Goal: Check status: Check status

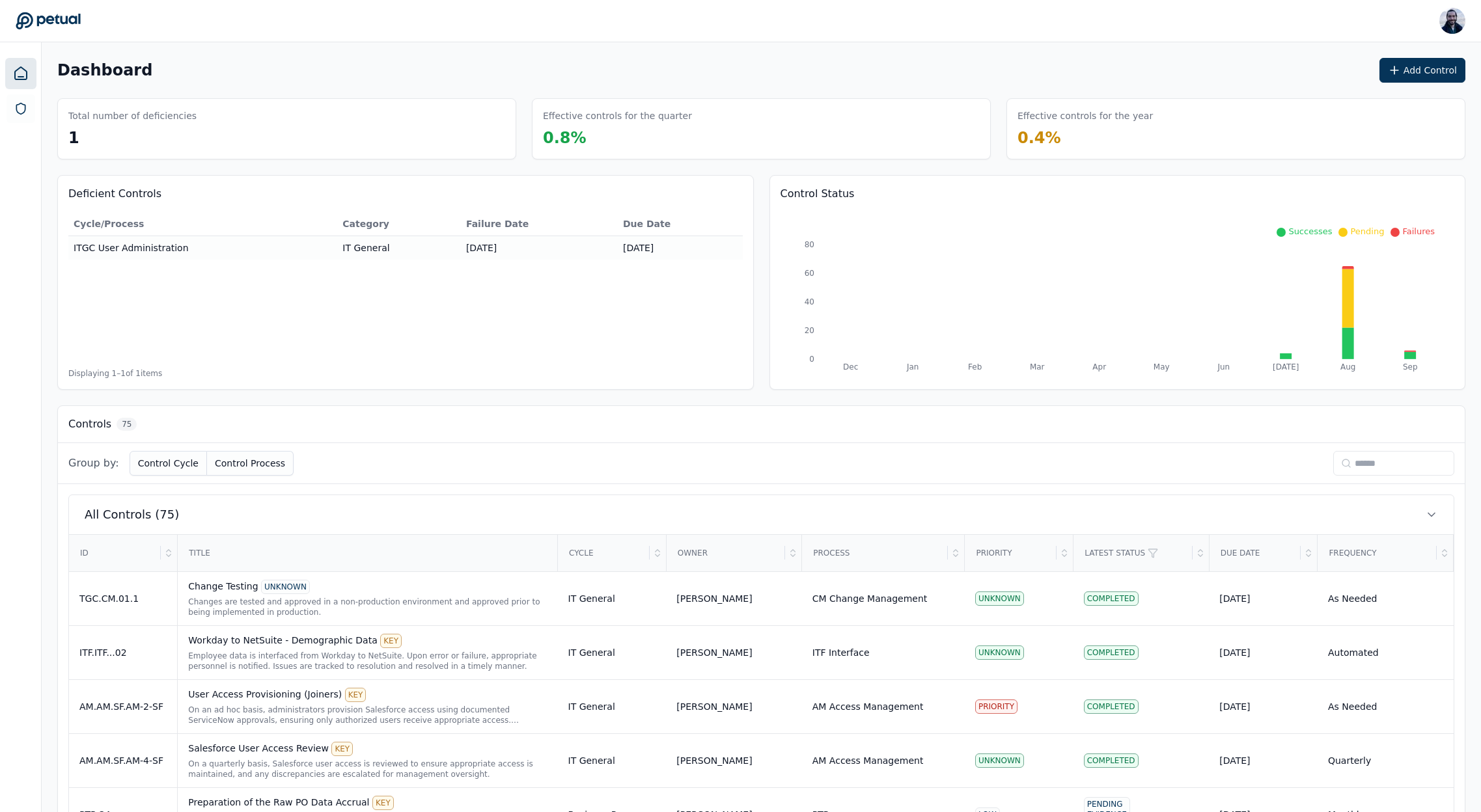
click at [1419, 465] on input at bounding box center [1393, 463] width 121 height 25
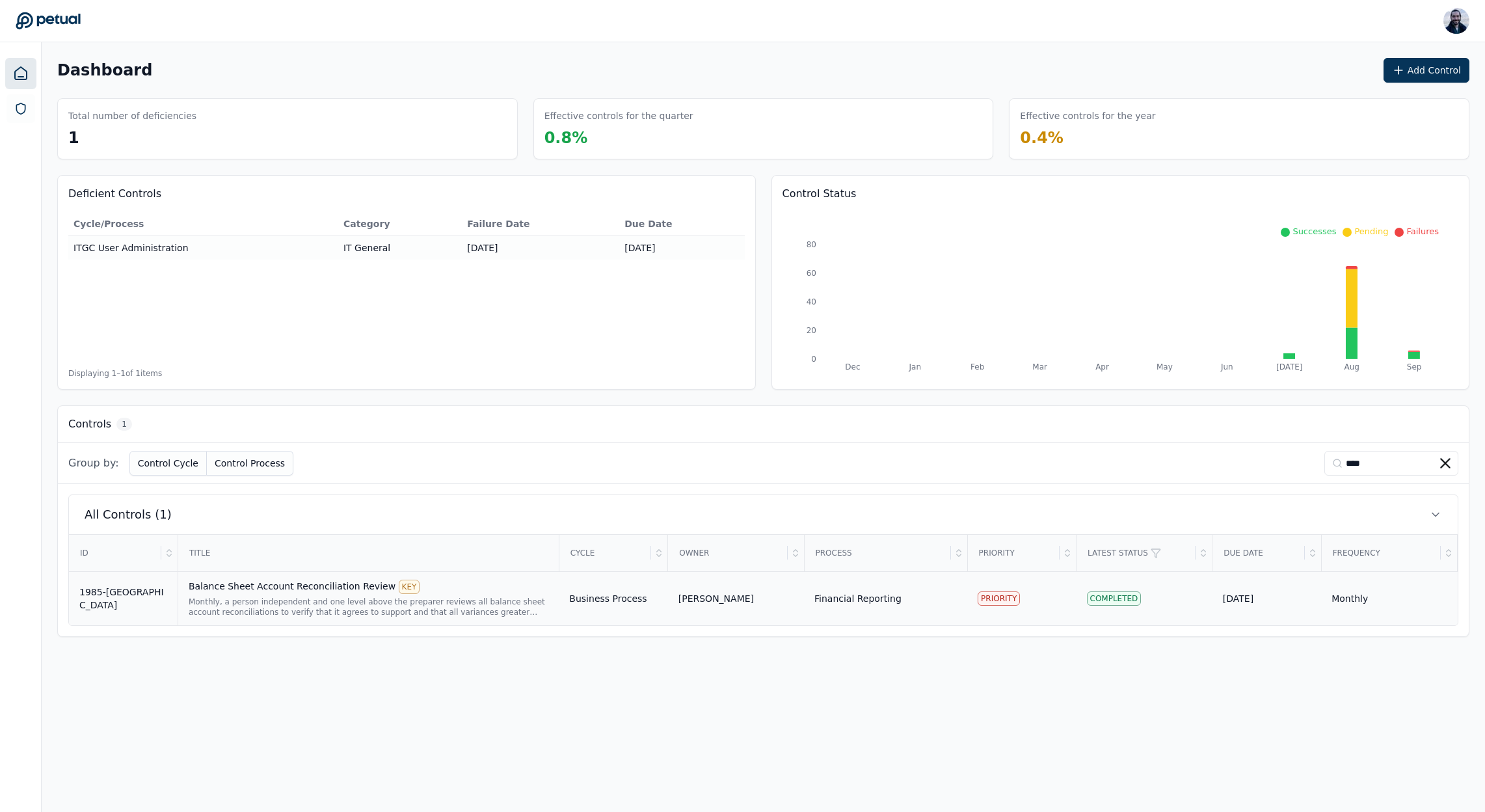
type input "****"
click at [238, 580] on div "Balance Sheet Account Reconciliation Review KEY" at bounding box center [369, 587] width 360 height 15
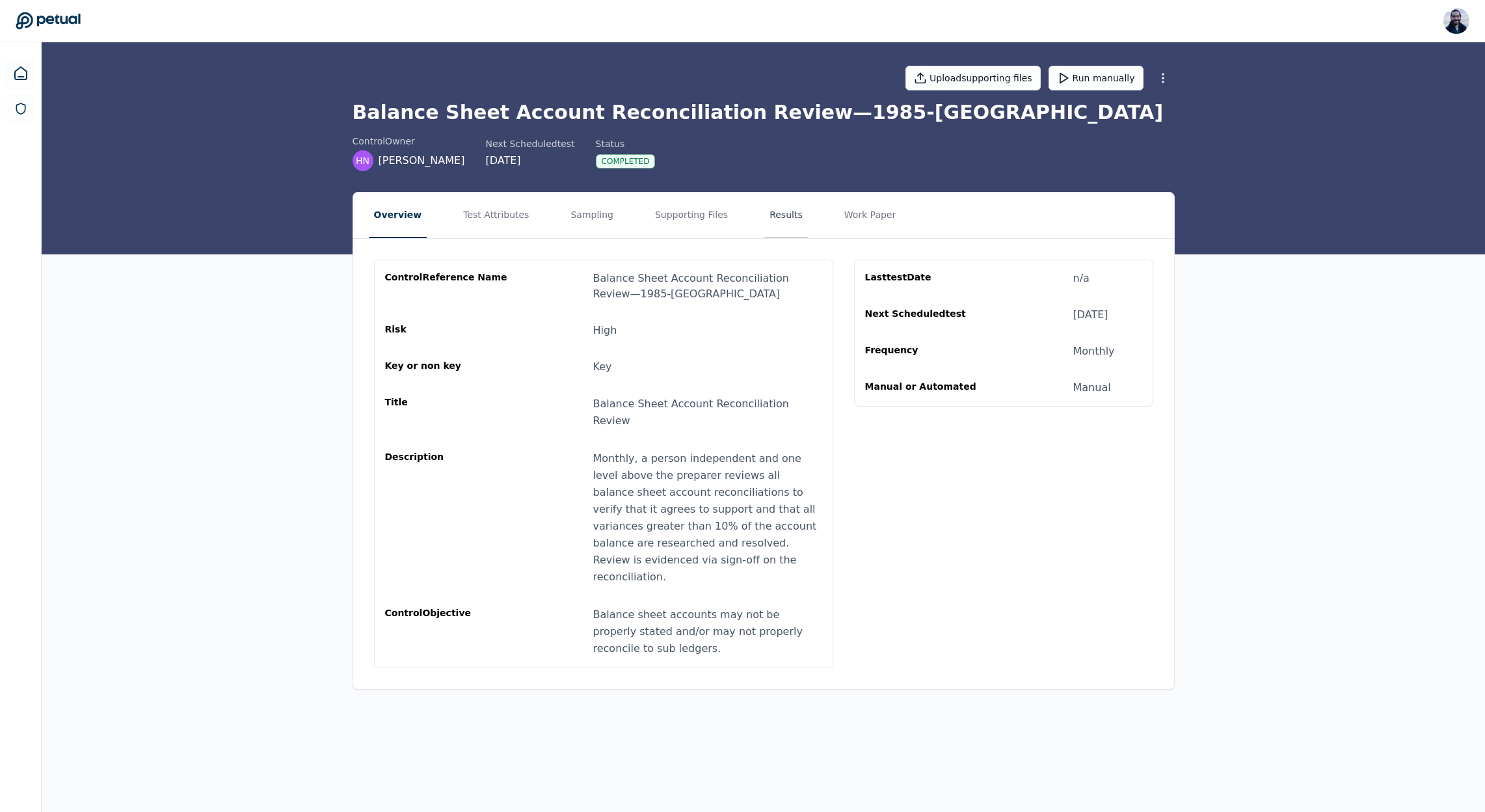
click at [777, 210] on button "Results" at bounding box center [786, 215] width 44 height 46
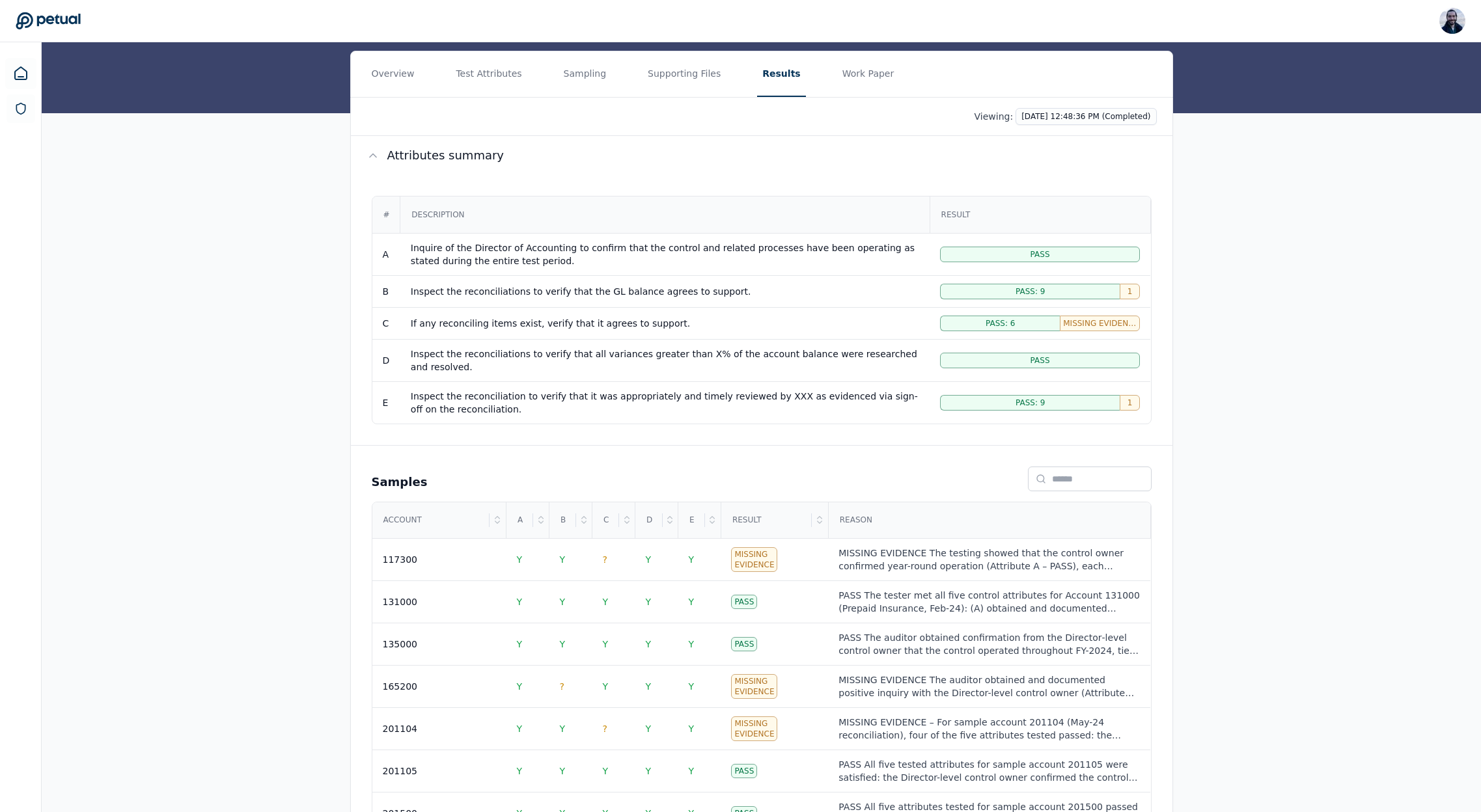
scroll to position [177, 0]
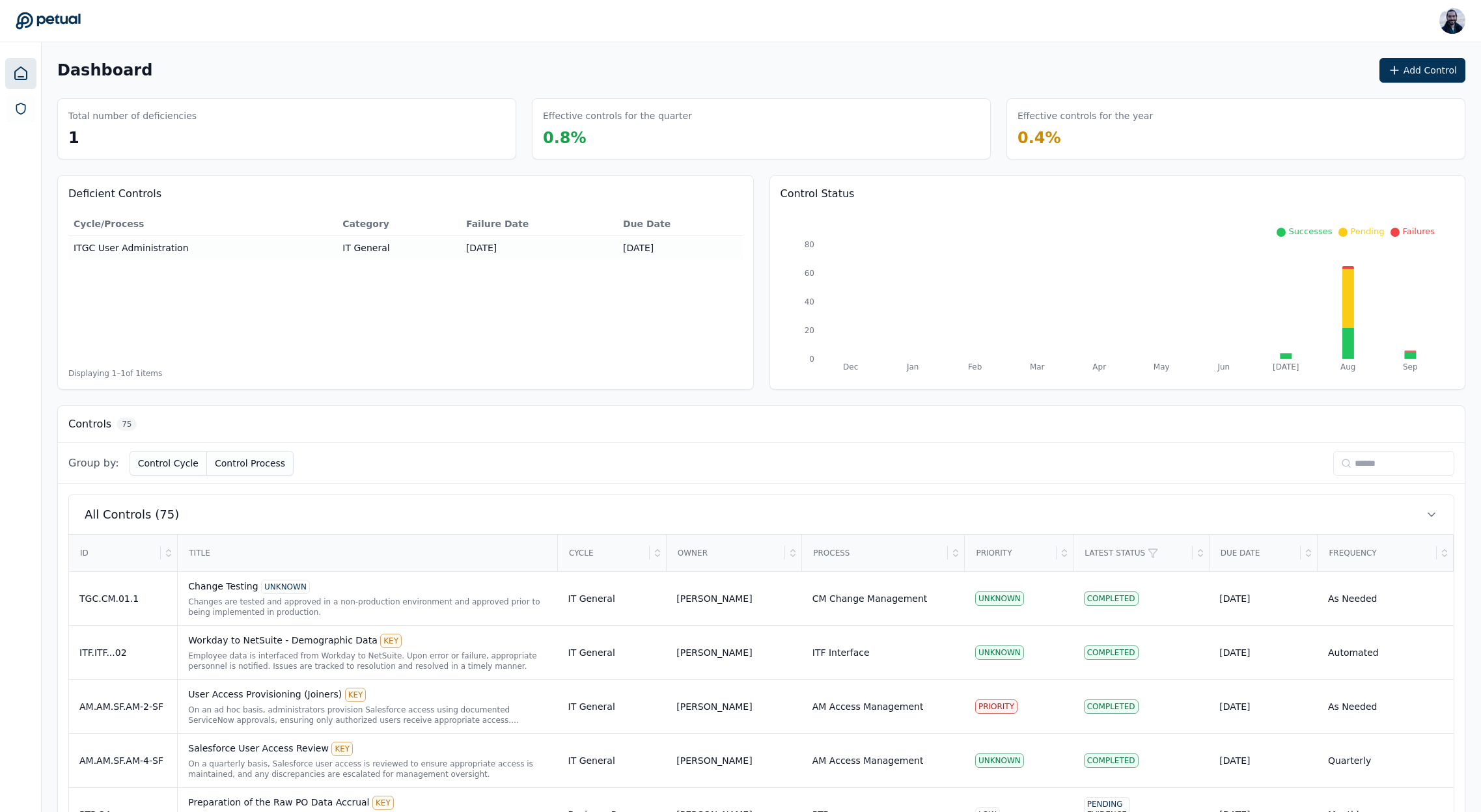
click at [1365, 463] on input at bounding box center [1393, 463] width 121 height 25
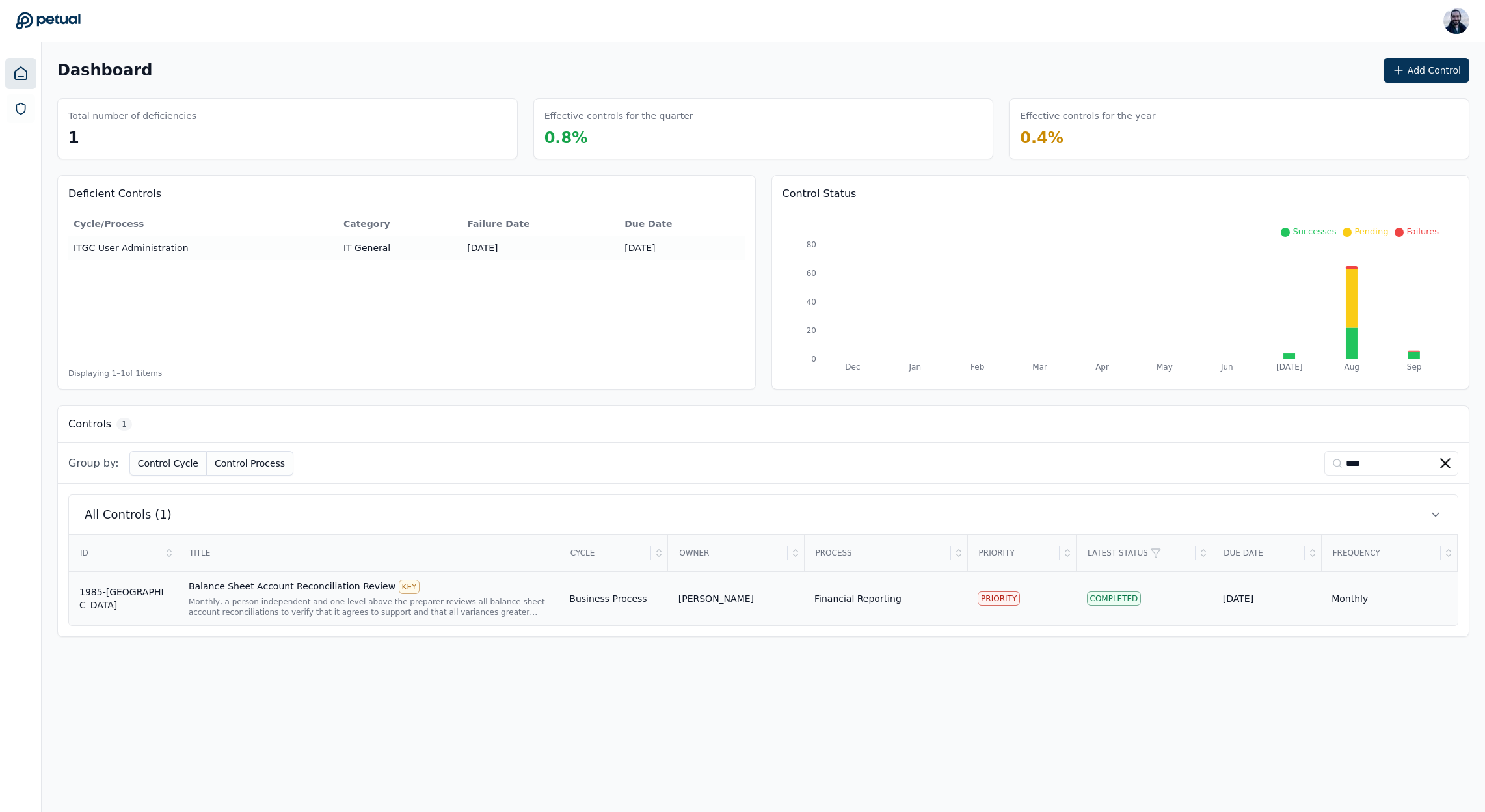
type input "****"
click at [292, 591] on div "Balance Sheet Account Reconciliation Review KEY" at bounding box center [369, 587] width 360 height 15
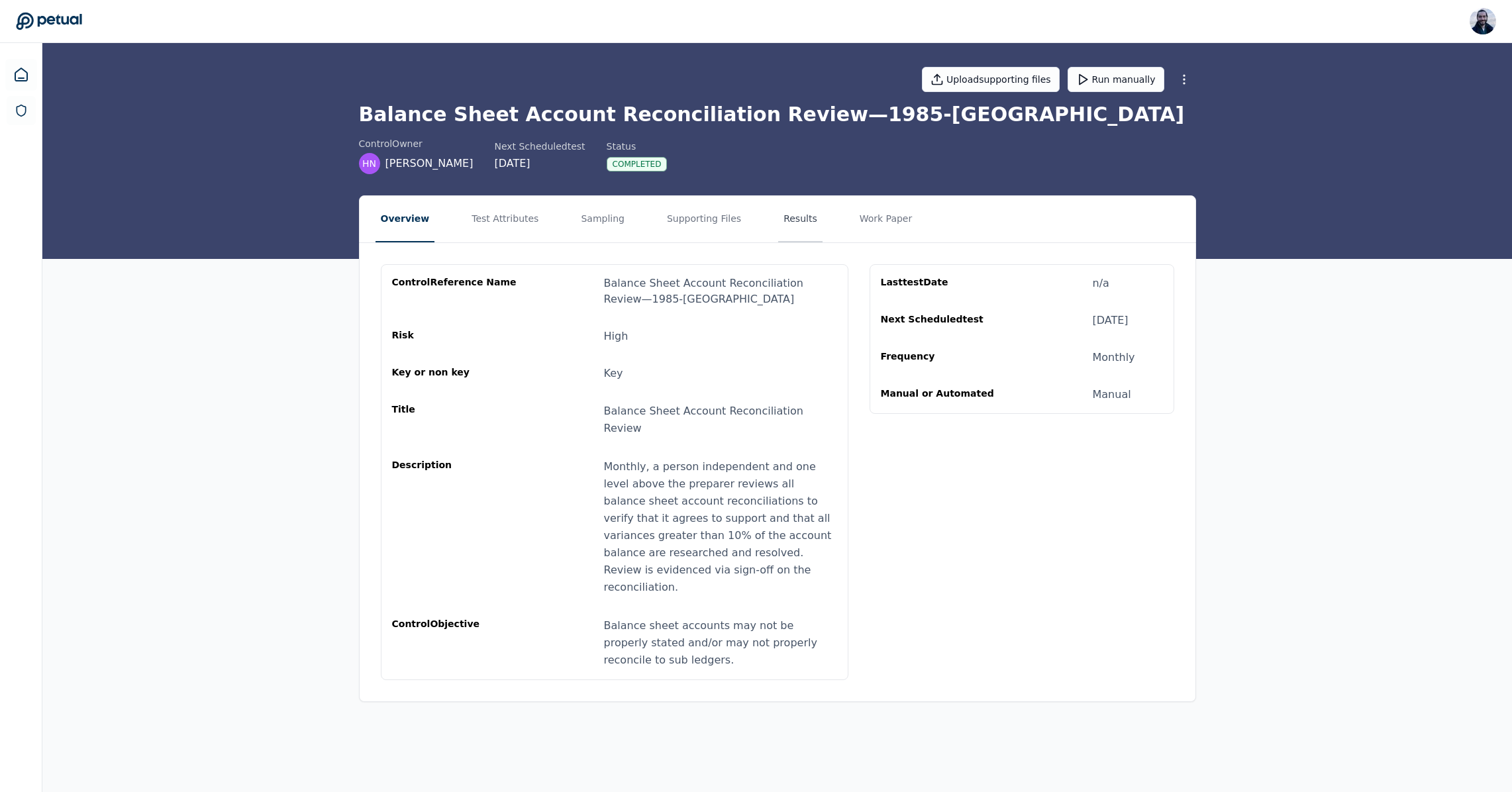
click at [778, 228] on button "Results" at bounding box center [800, 219] width 44 height 46
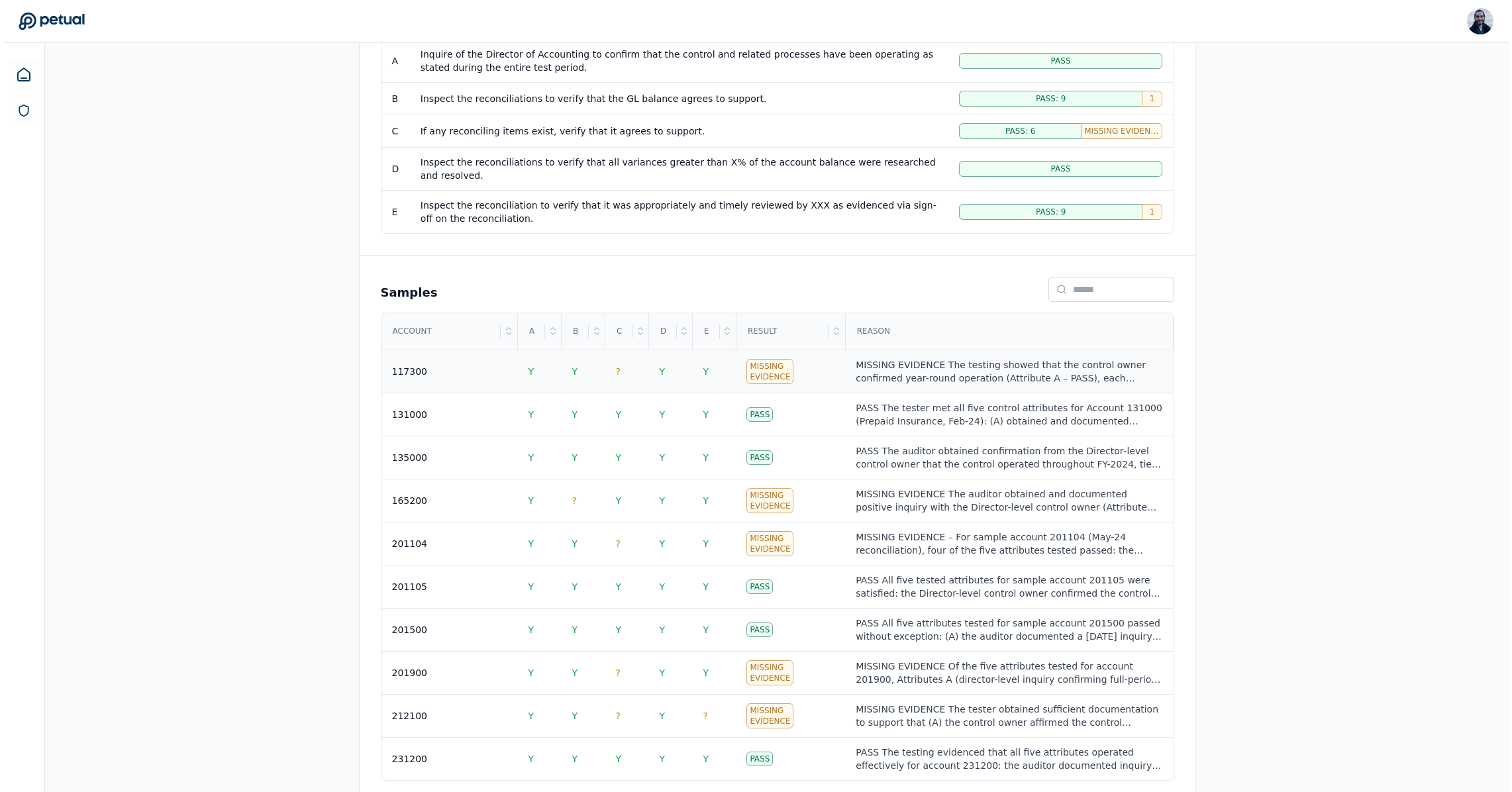
scroll to position [373, 0]
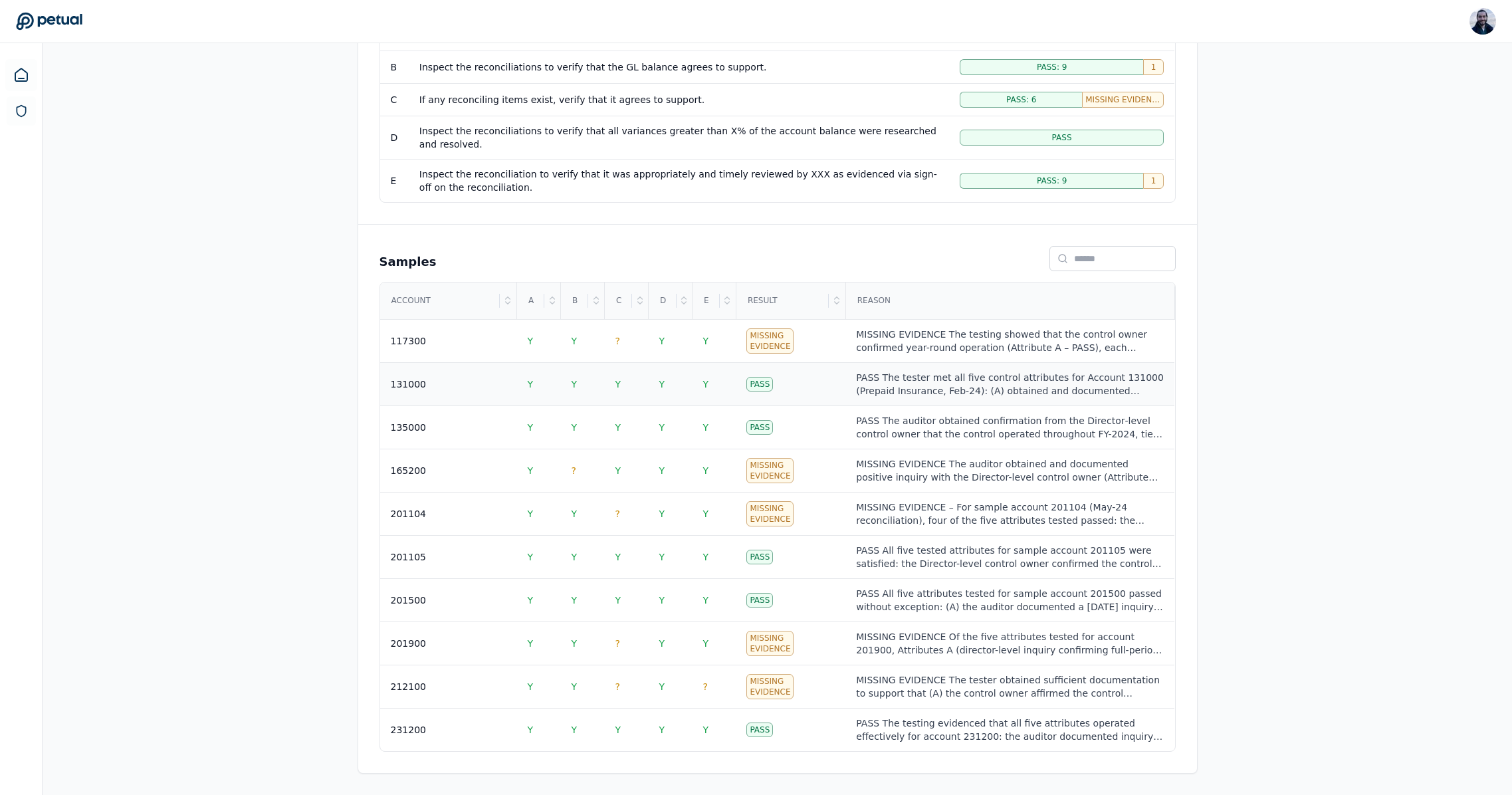
click at [812, 382] on td "Pass" at bounding box center [790, 384] width 110 height 43
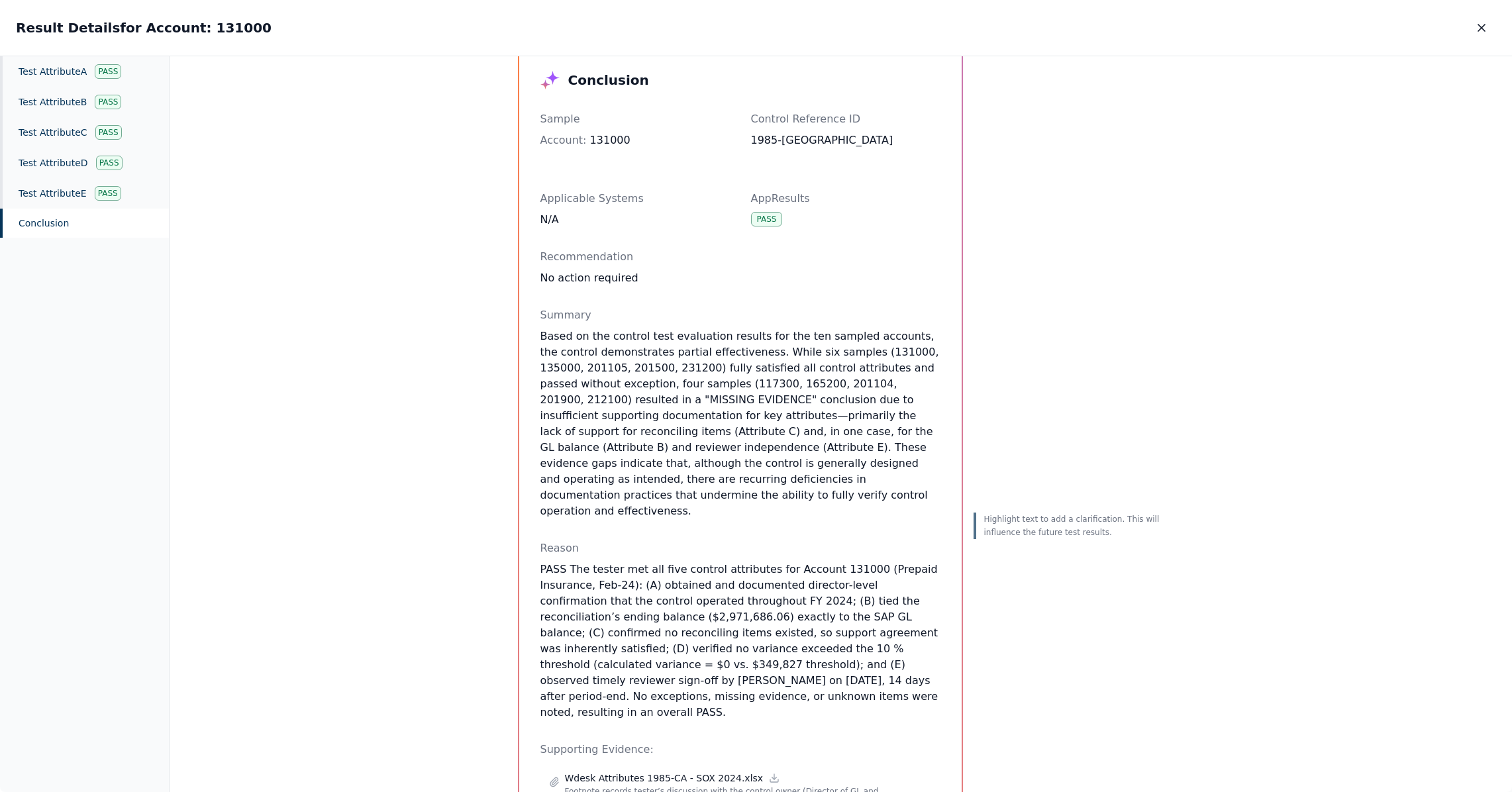
scroll to position [50, 0]
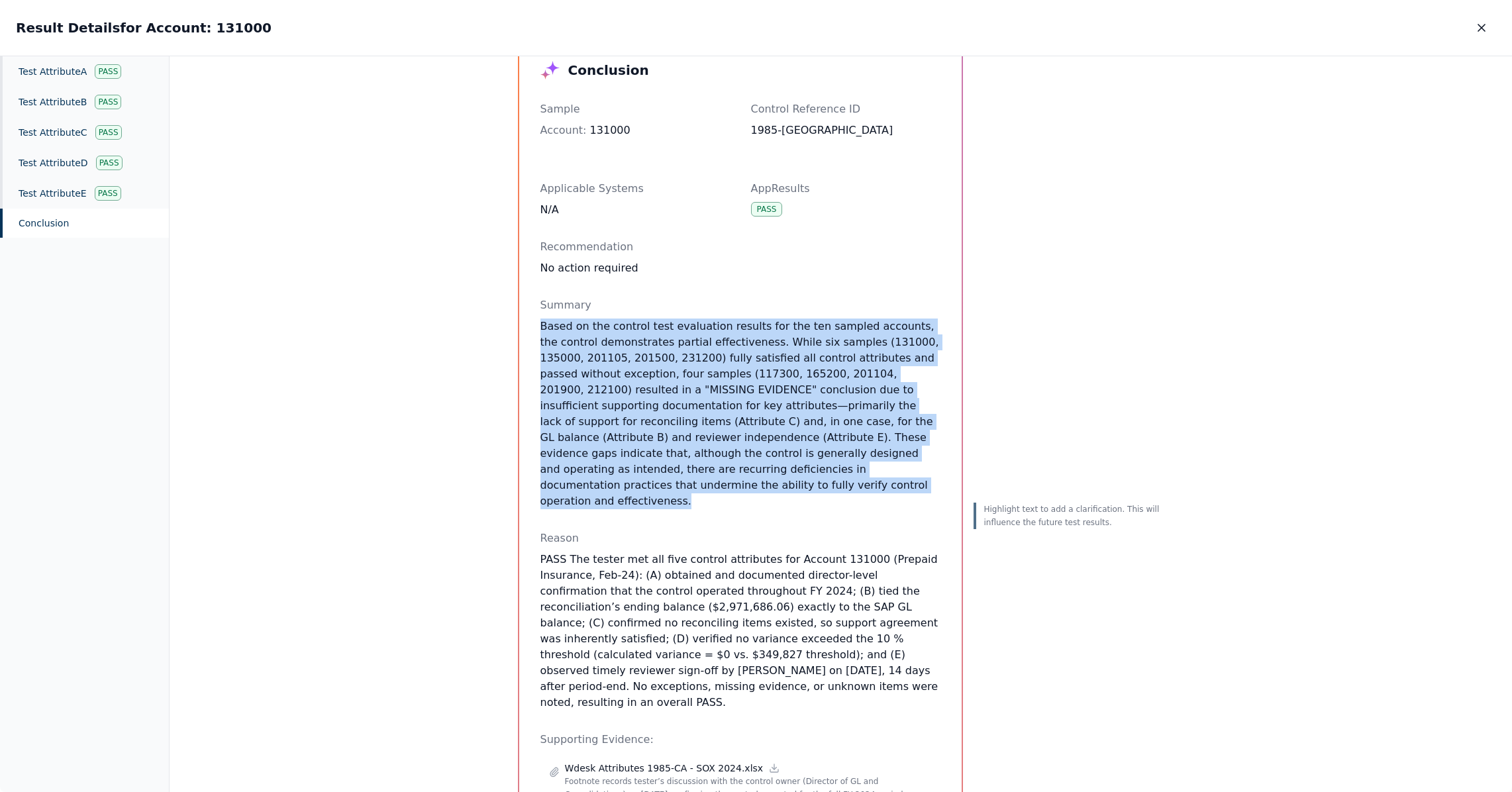
drag, startPoint x: 533, startPoint y: 327, endPoint x: 763, endPoint y: 482, distance: 277.4
click at [763, 482] on div "Conclusion Sample Account : 131000 Control Reference ID 1985-CA Applicable Syst…" at bounding box center [740, 712] width 442 height 1348
click at [763, 482] on p "Based on the control test evaluation results for the ten sampled accounts, the …" at bounding box center [740, 413] width 400 height 191
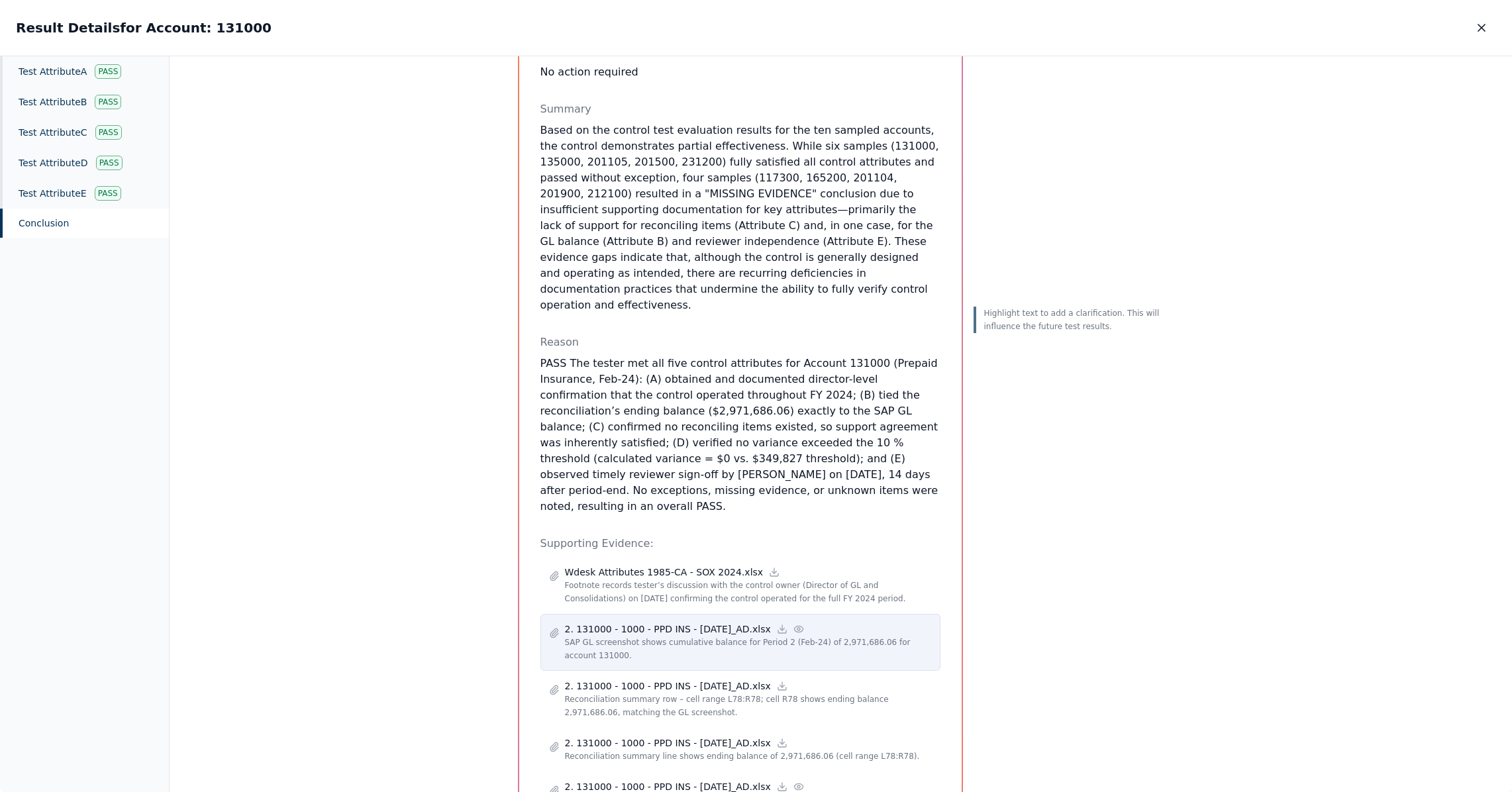
scroll to position [384, 0]
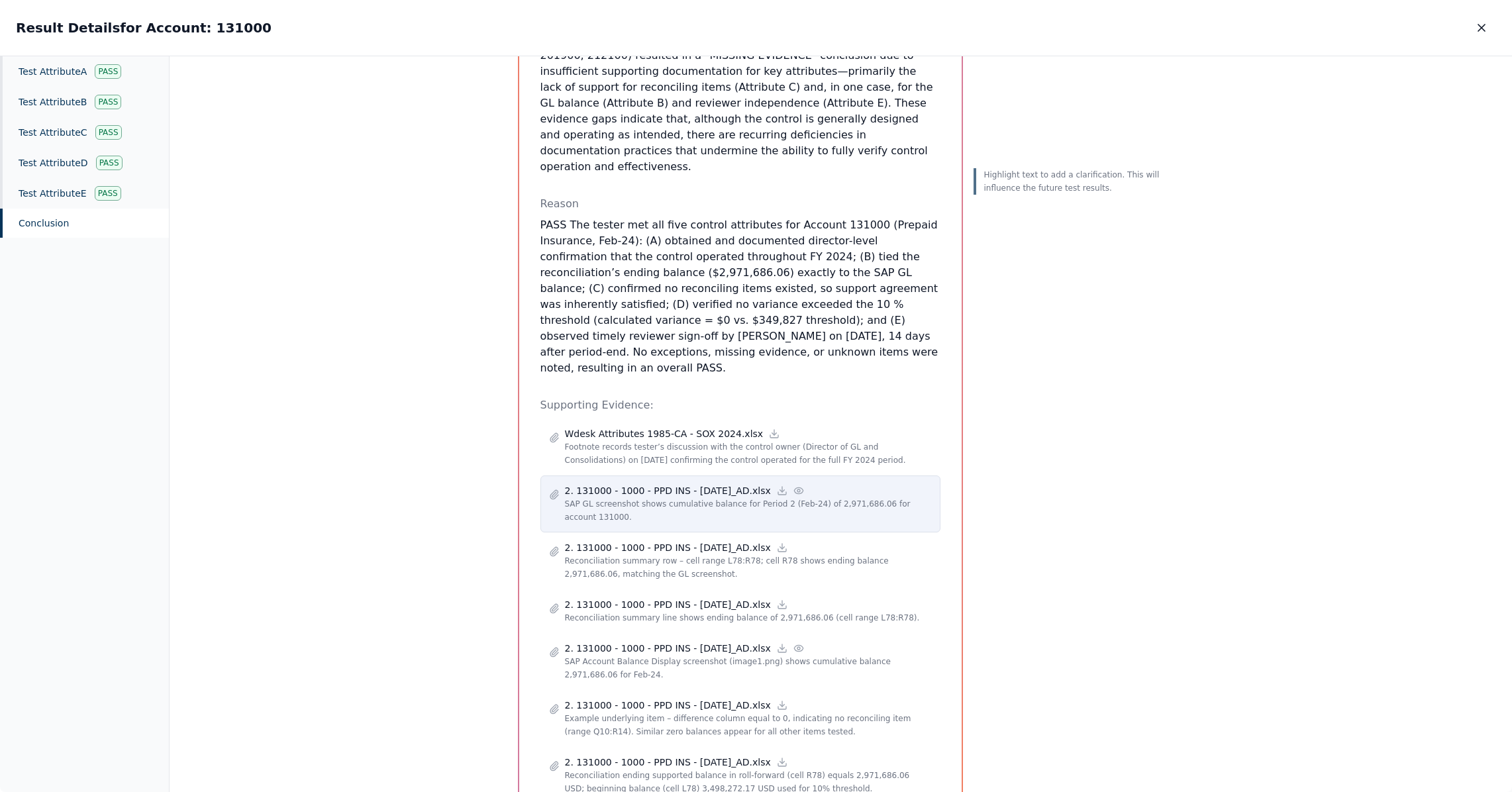
click at [794, 487] on icon at bounding box center [799, 490] width 8 height 6
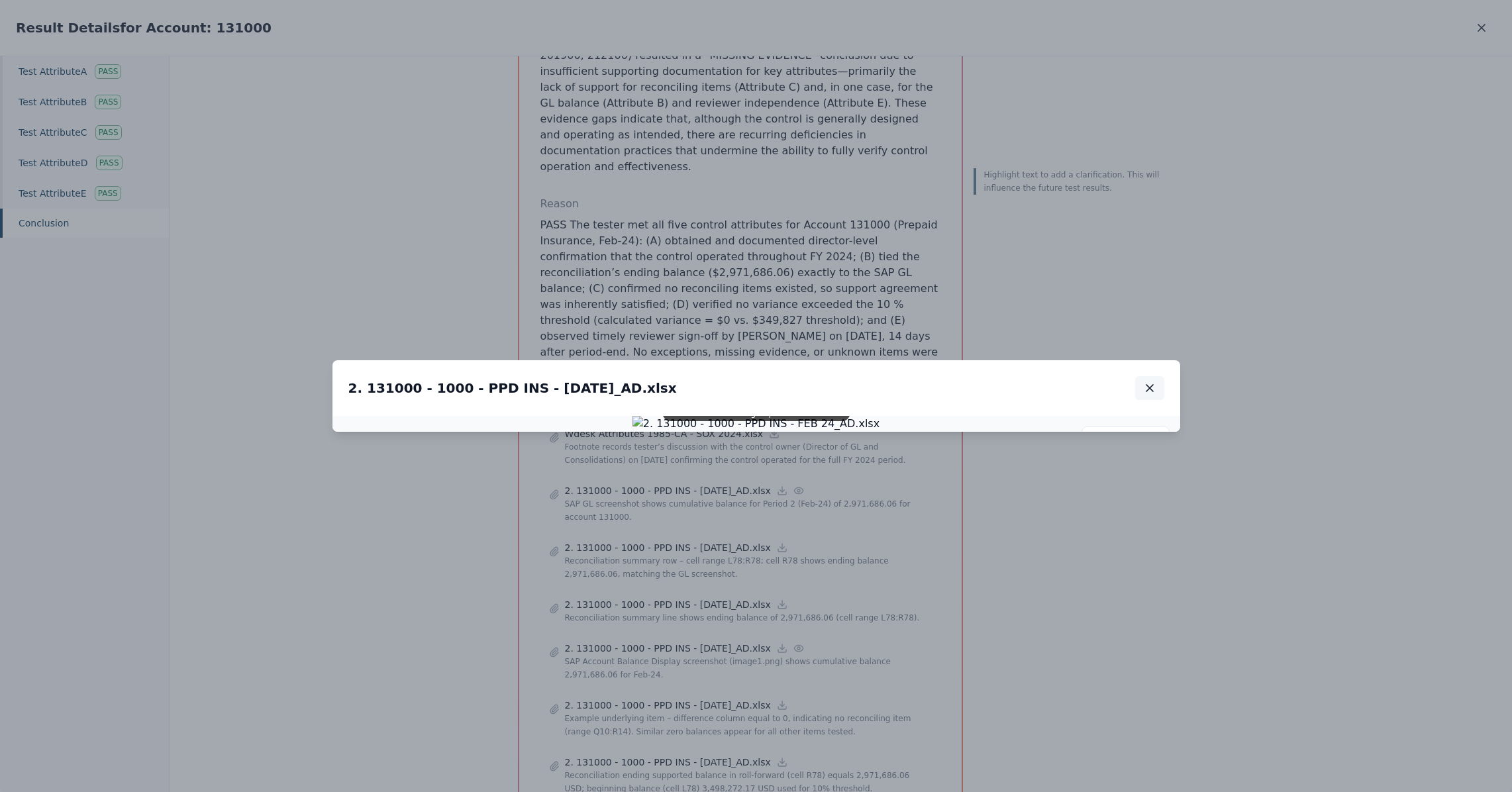
click at [1152, 382] on icon "button" at bounding box center [1149, 388] width 13 height 13
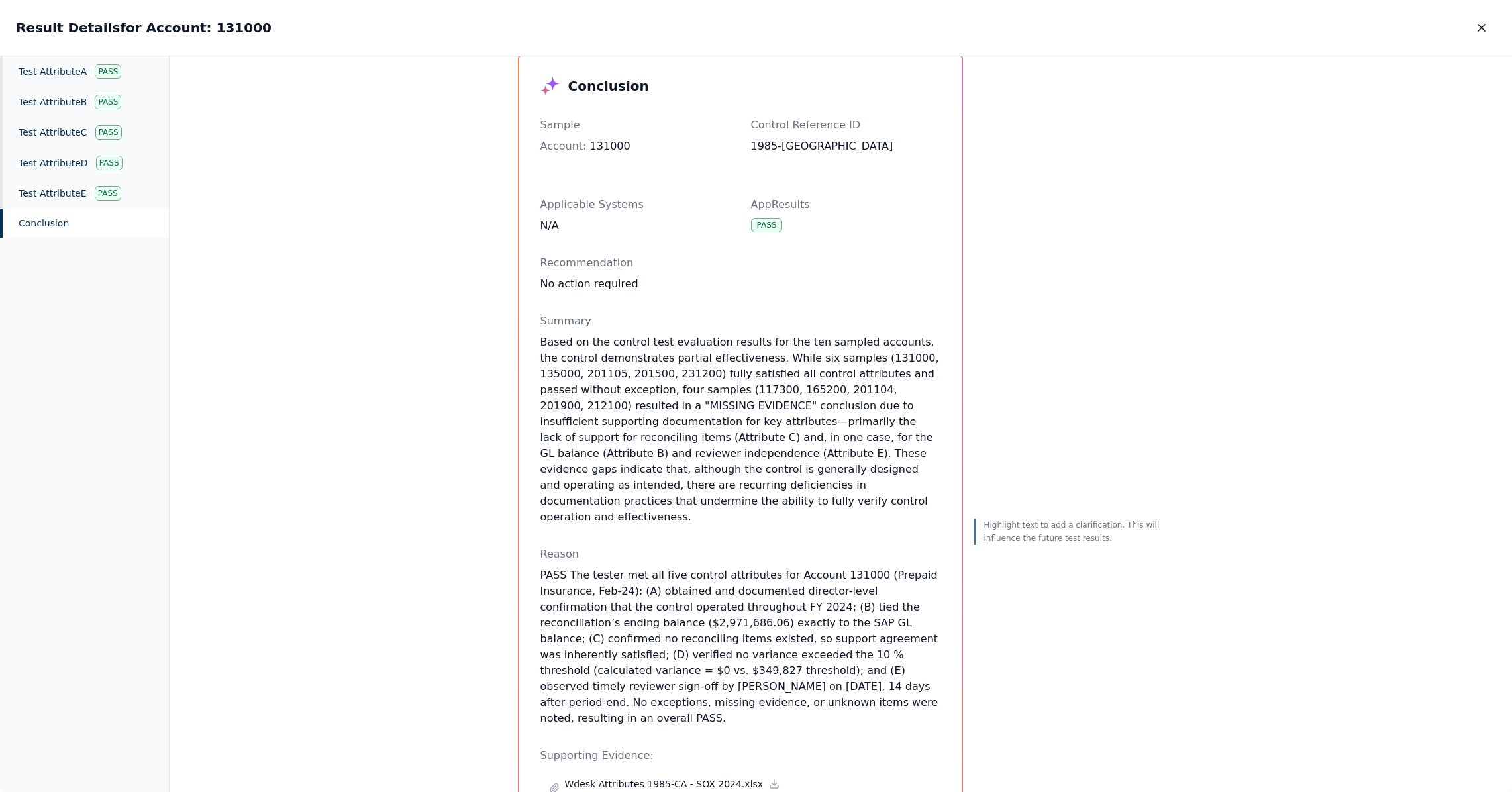
scroll to position [0, 0]
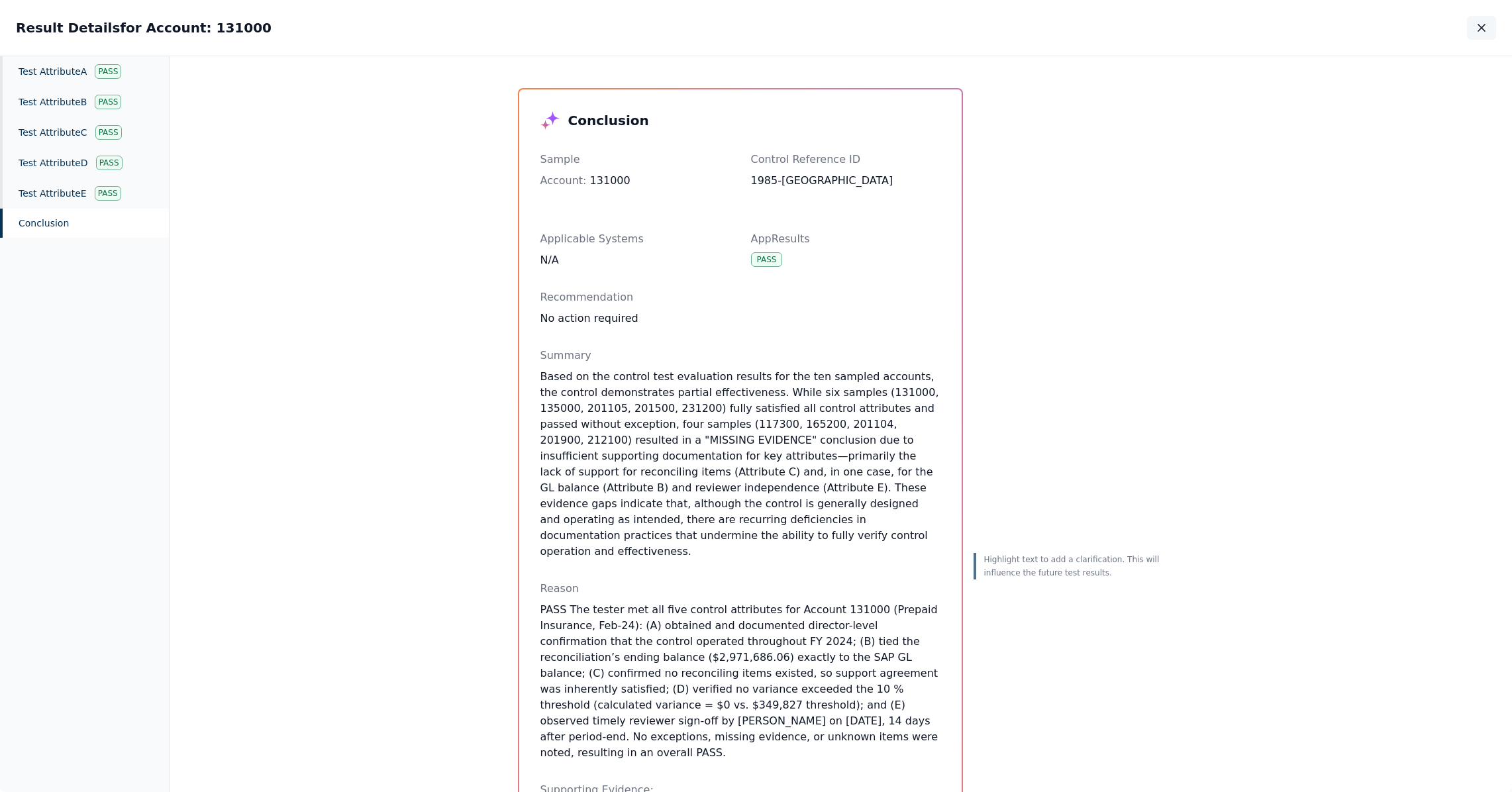
click at [1477, 26] on icon "button" at bounding box center [1482, 27] width 13 height 13
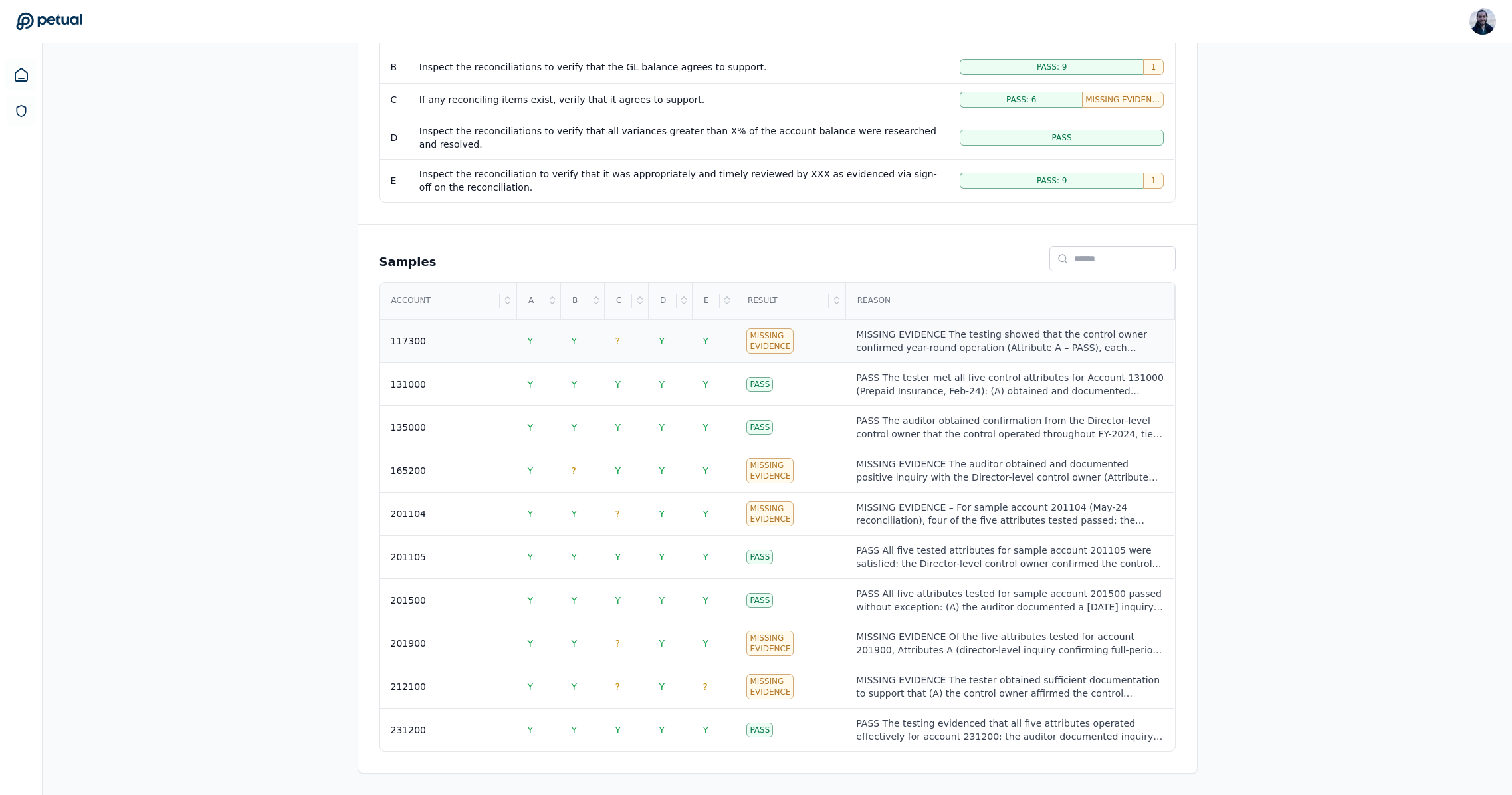
click at [425, 336] on div "117300" at bounding box center [449, 341] width 116 height 13
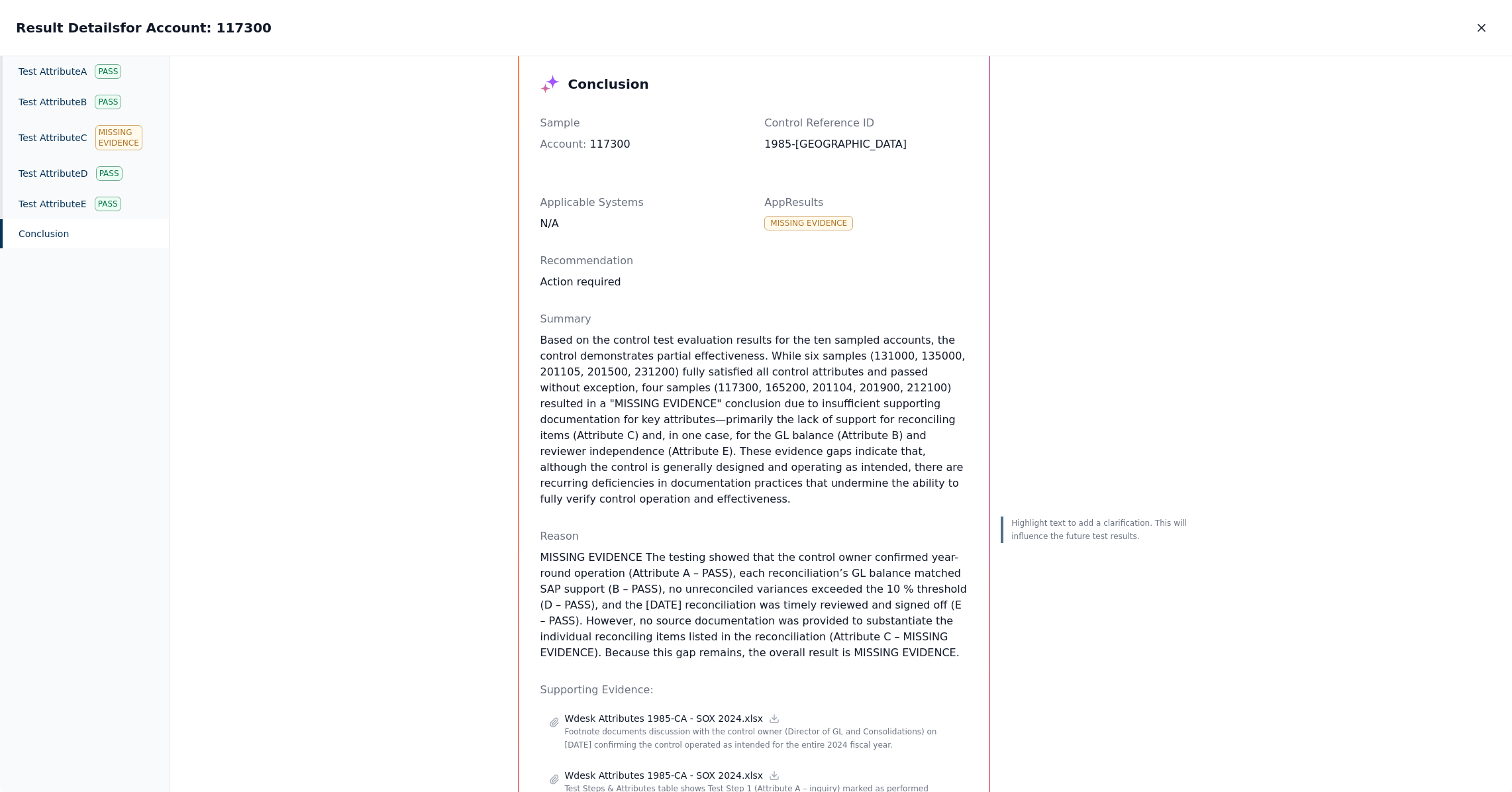
scroll to position [37, 0]
click at [58, 130] on div "Test Attribute C Missing Evidence" at bounding box center [85, 137] width 169 height 41
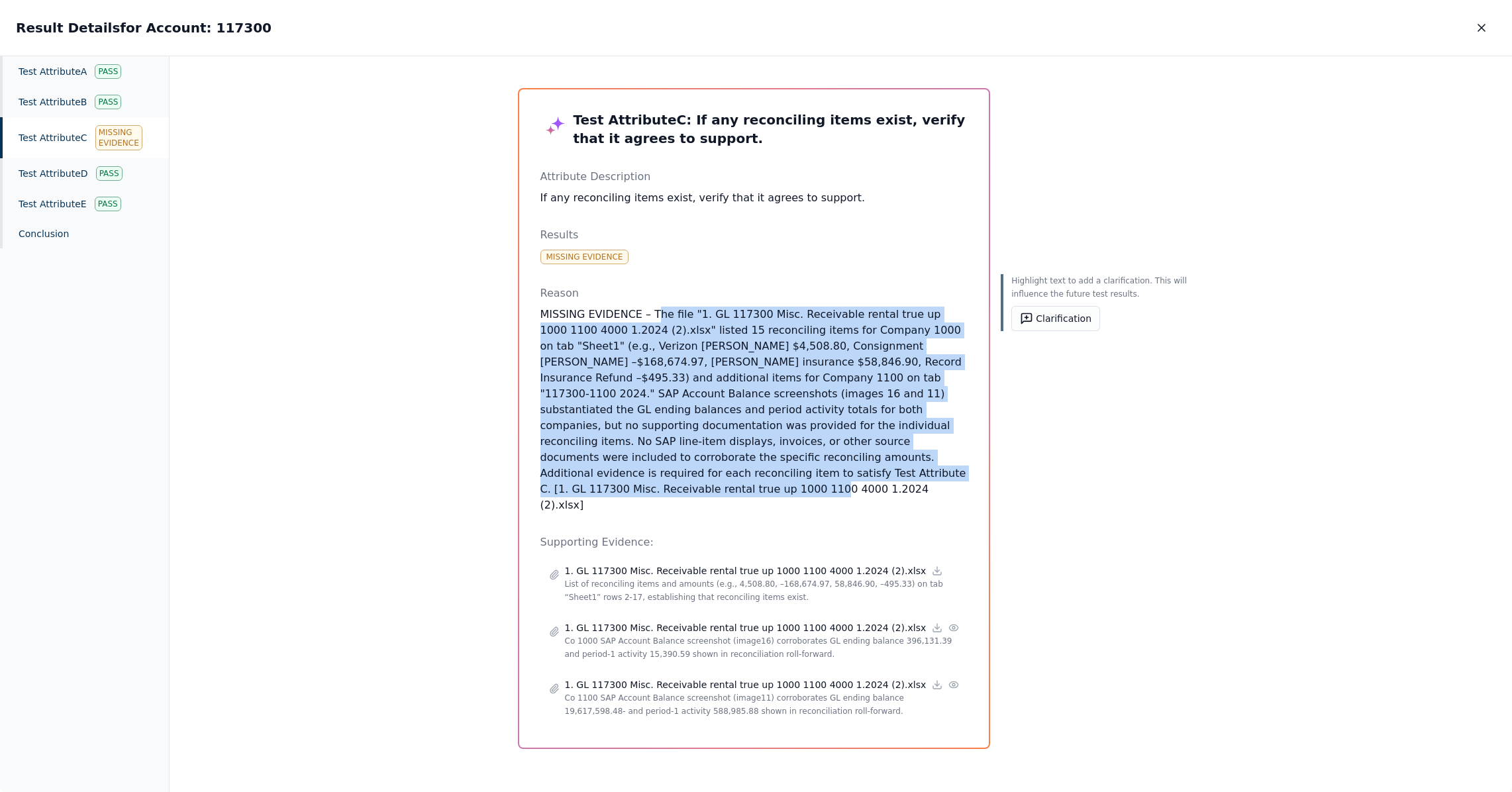
drag, startPoint x: 649, startPoint y: 318, endPoint x: 896, endPoint y: 472, distance: 291.1
click at [885, 478] on p "MISSING EVIDENCE – The file "1. GL 117300 Misc. Receivable rental true up 1000 …" at bounding box center [754, 409] width 428 height 206
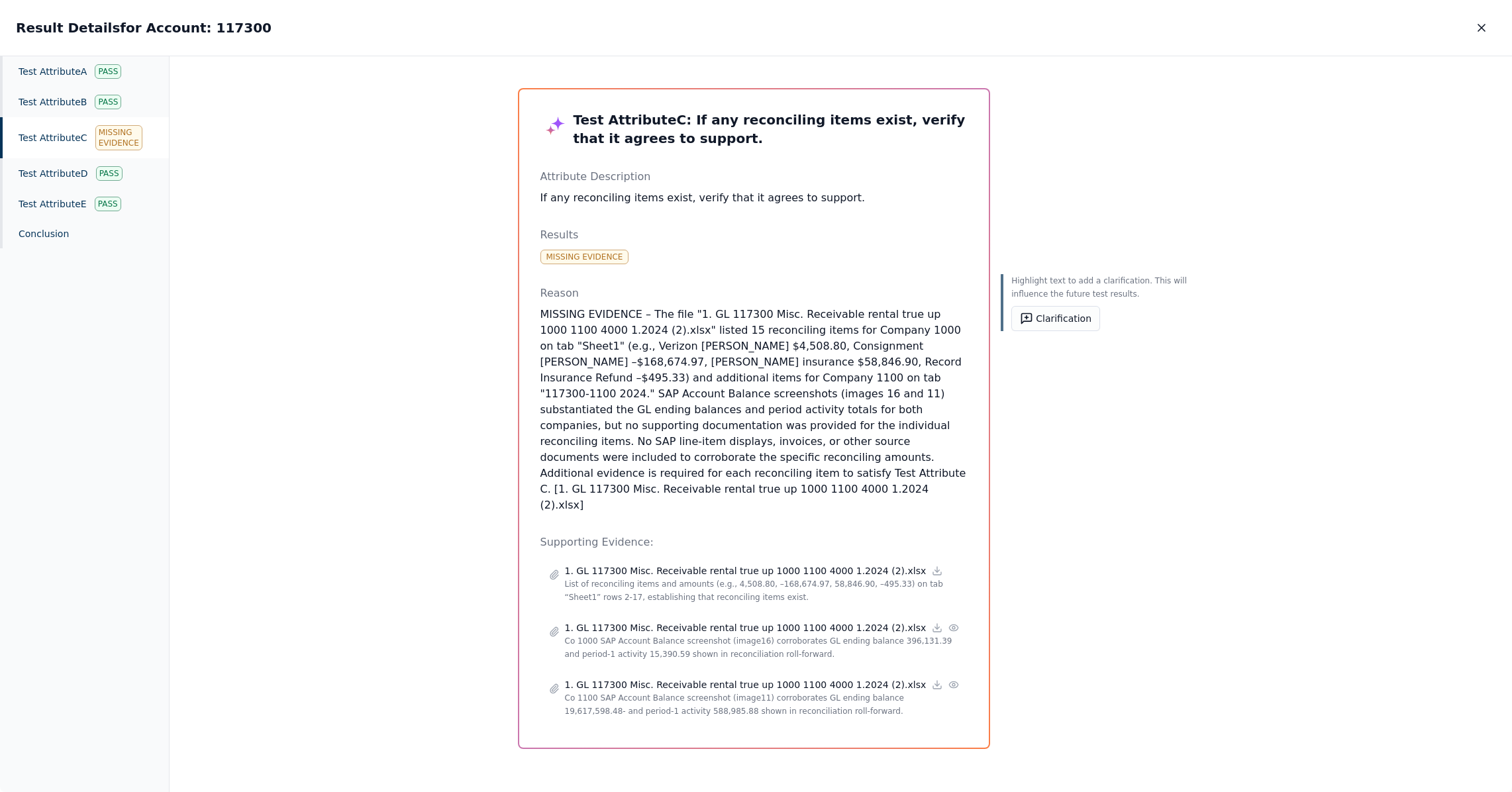
click at [896, 472] on p "MISSING EVIDENCE – The file "1. GL 117300 Misc. Receivable rental true up 1000 …" at bounding box center [754, 409] width 428 height 206
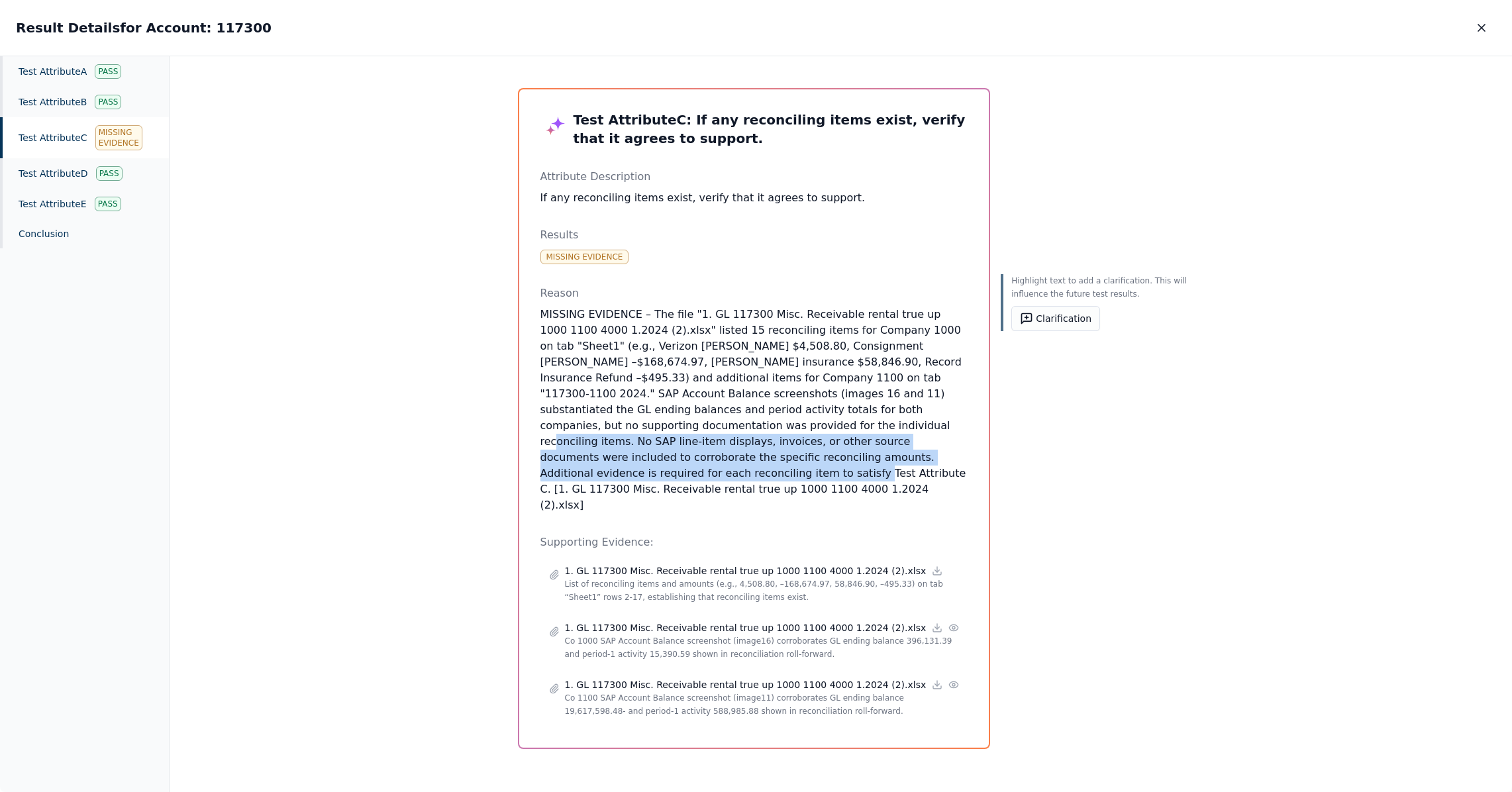
drag, startPoint x: 713, startPoint y: 427, endPoint x: 937, endPoint y: 462, distance: 226.7
click at [937, 462] on div "Test Attribute C : If any reconciling items exist, verify that it agrees to sup…" at bounding box center [754, 418] width 470 height 658
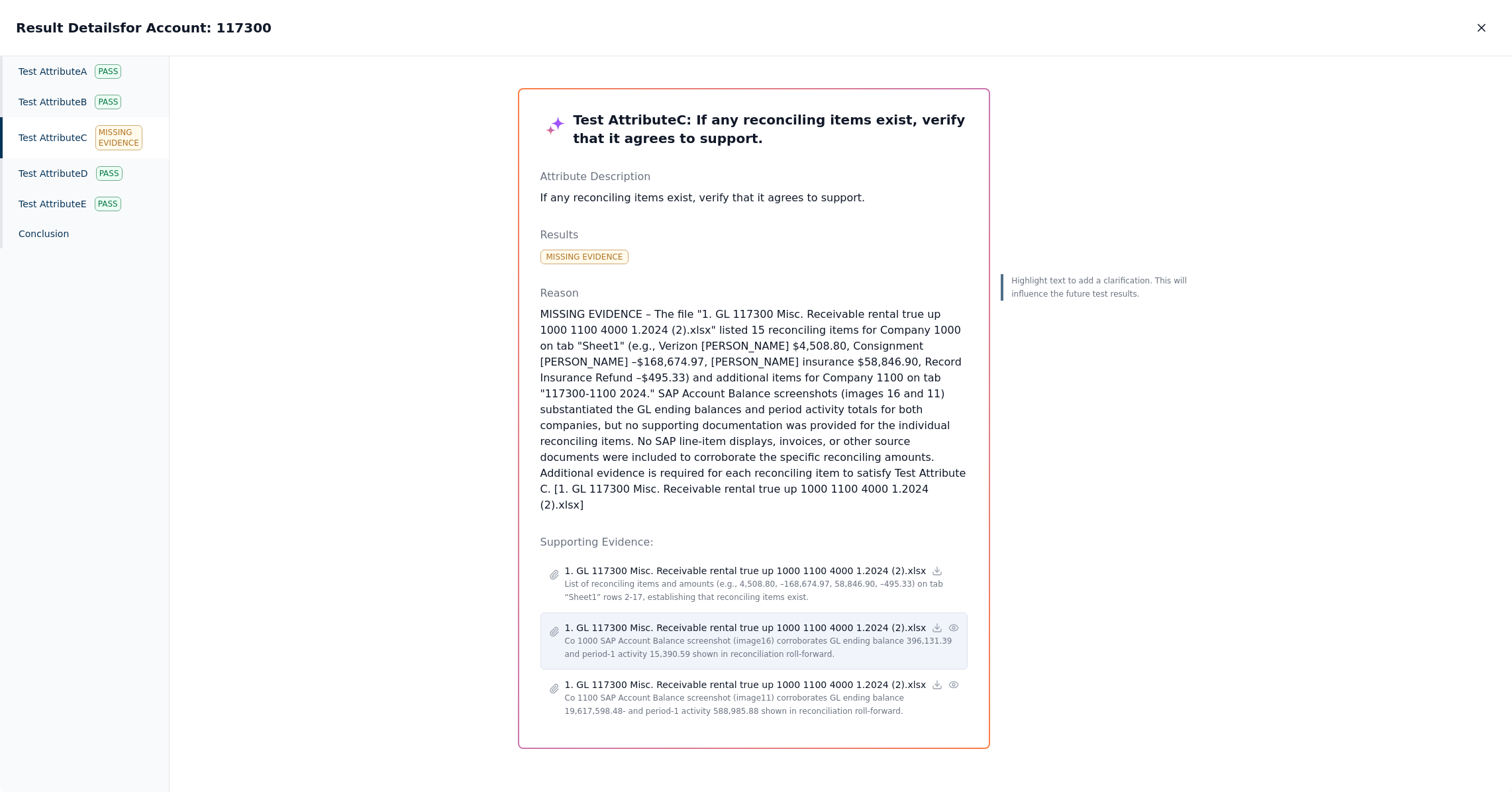
click at [949, 622] on icon at bounding box center [954, 627] width 11 height 11
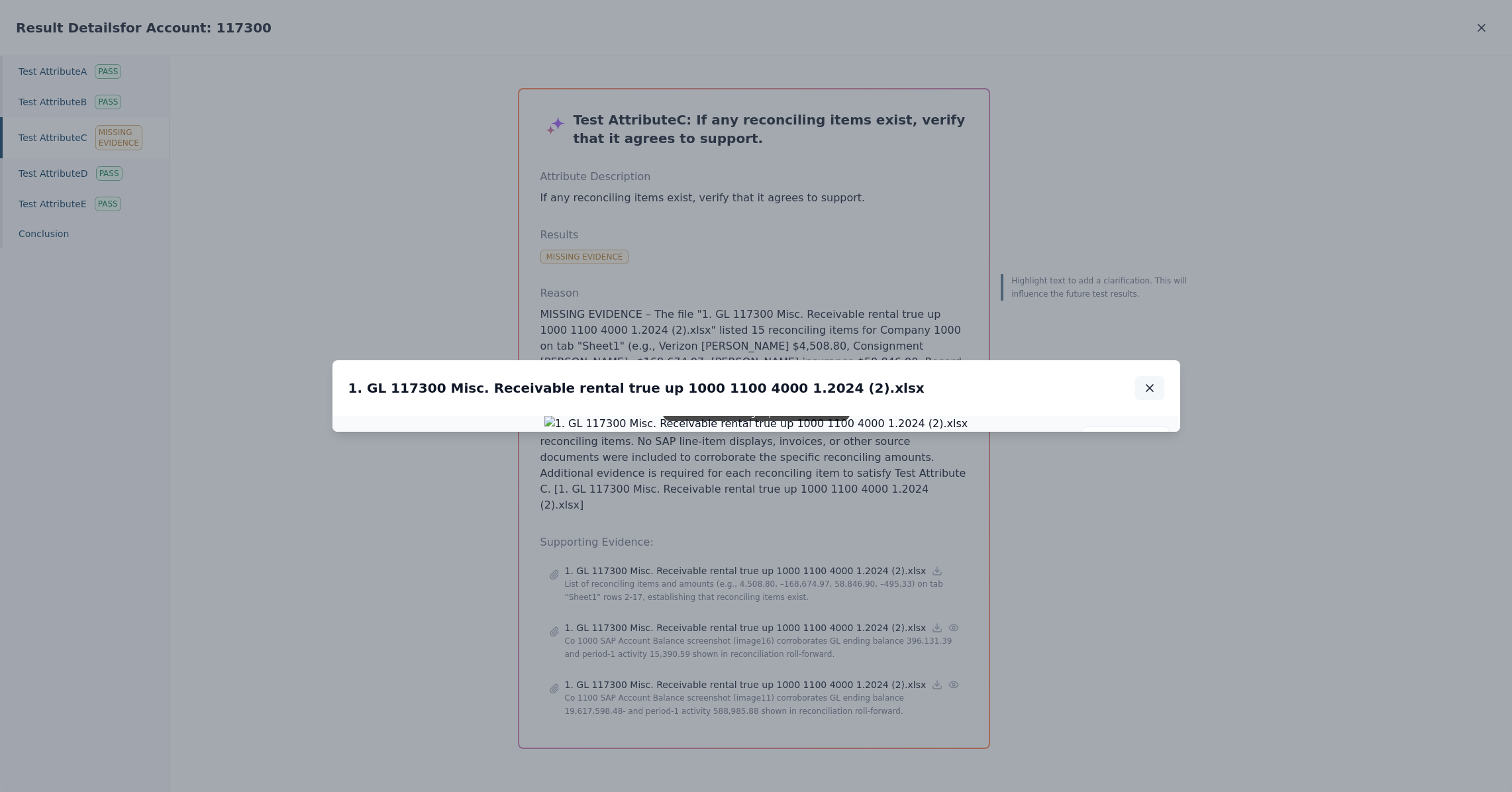
click at [1148, 382] on icon "button" at bounding box center [1149, 388] width 13 height 13
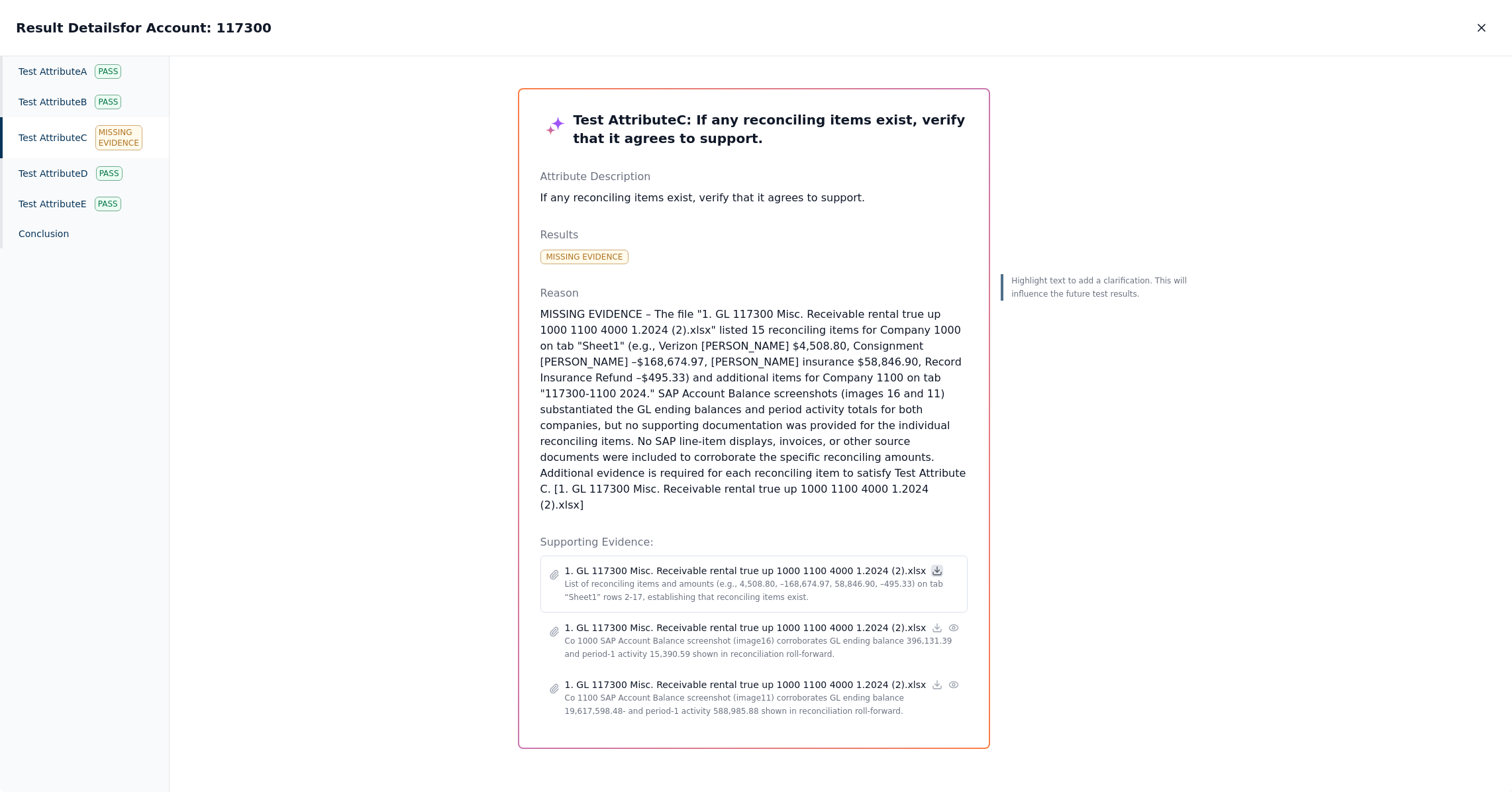
click at [937, 567] on icon at bounding box center [937, 570] width 0 height 6
drag, startPoint x: 568, startPoint y: 199, endPoint x: 646, endPoint y: 196, distance: 78.1
click at [646, 196] on p "If any reconciling items exist, verify that it agrees to support." at bounding box center [754, 198] width 428 height 16
click at [627, 195] on p "If any reconciling items exist, verify that it agrees to support." at bounding box center [754, 198] width 428 height 16
drag, startPoint x: 568, startPoint y: 197, endPoint x: 648, endPoint y: 201, distance: 80.1
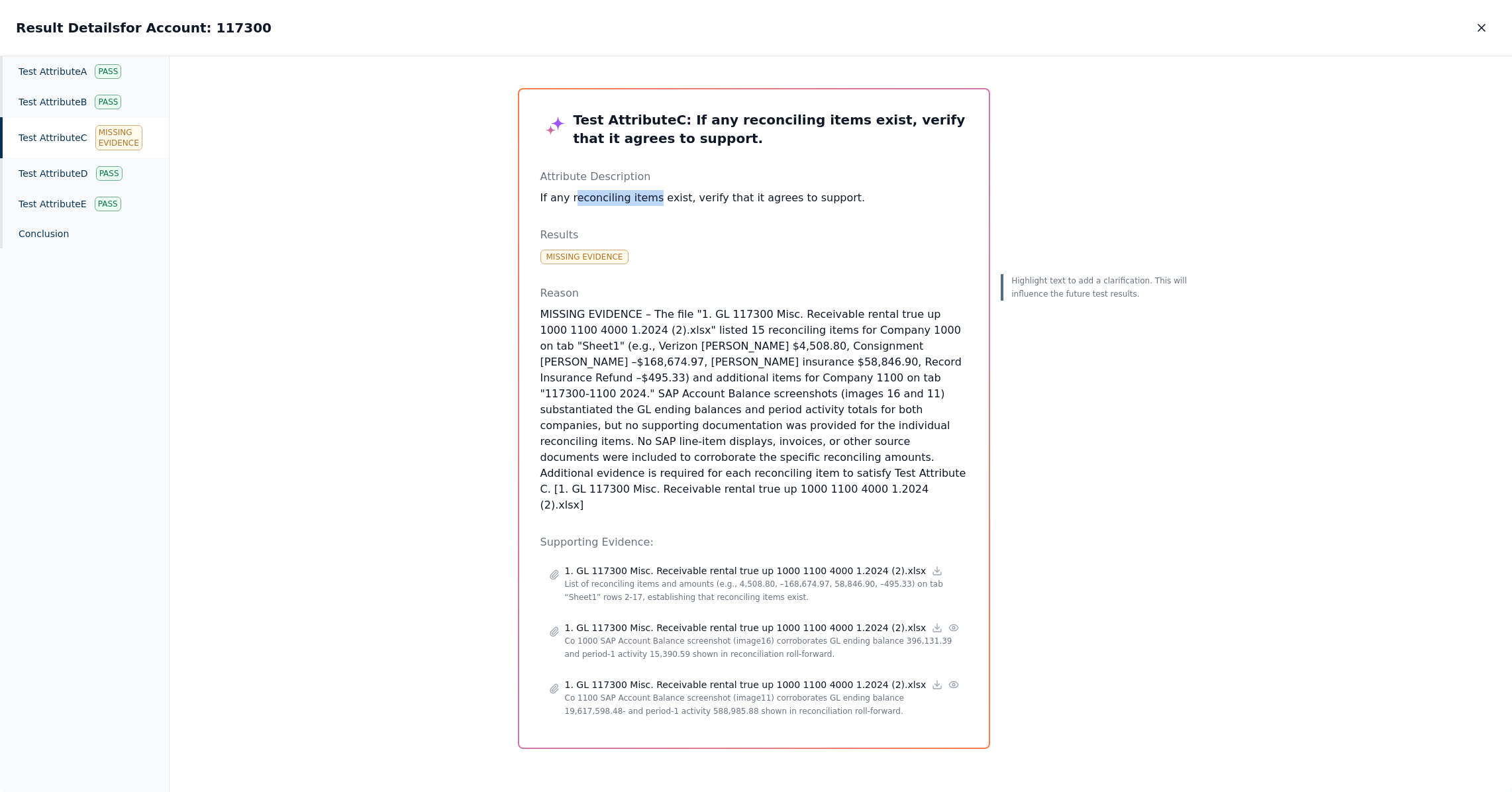
click at [648, 201] on p "If any reconciling items exist, verify that it agrees to support." at bounding box center [754, 198] width 428 height 16
drag, startPoint x: 648, startPoint y: 201, endPoint x: 568, endPoint y: 201, distance: 80.0
click at [568, 201] on p "If any reconciling items exist, verify that it agrees to support." at bounding box center [754, 198] width 428 height 16
drag, startPoint x: 650, startPoint y: 346, endPoint x: 699, endPoint y: 351, distance: 49.3
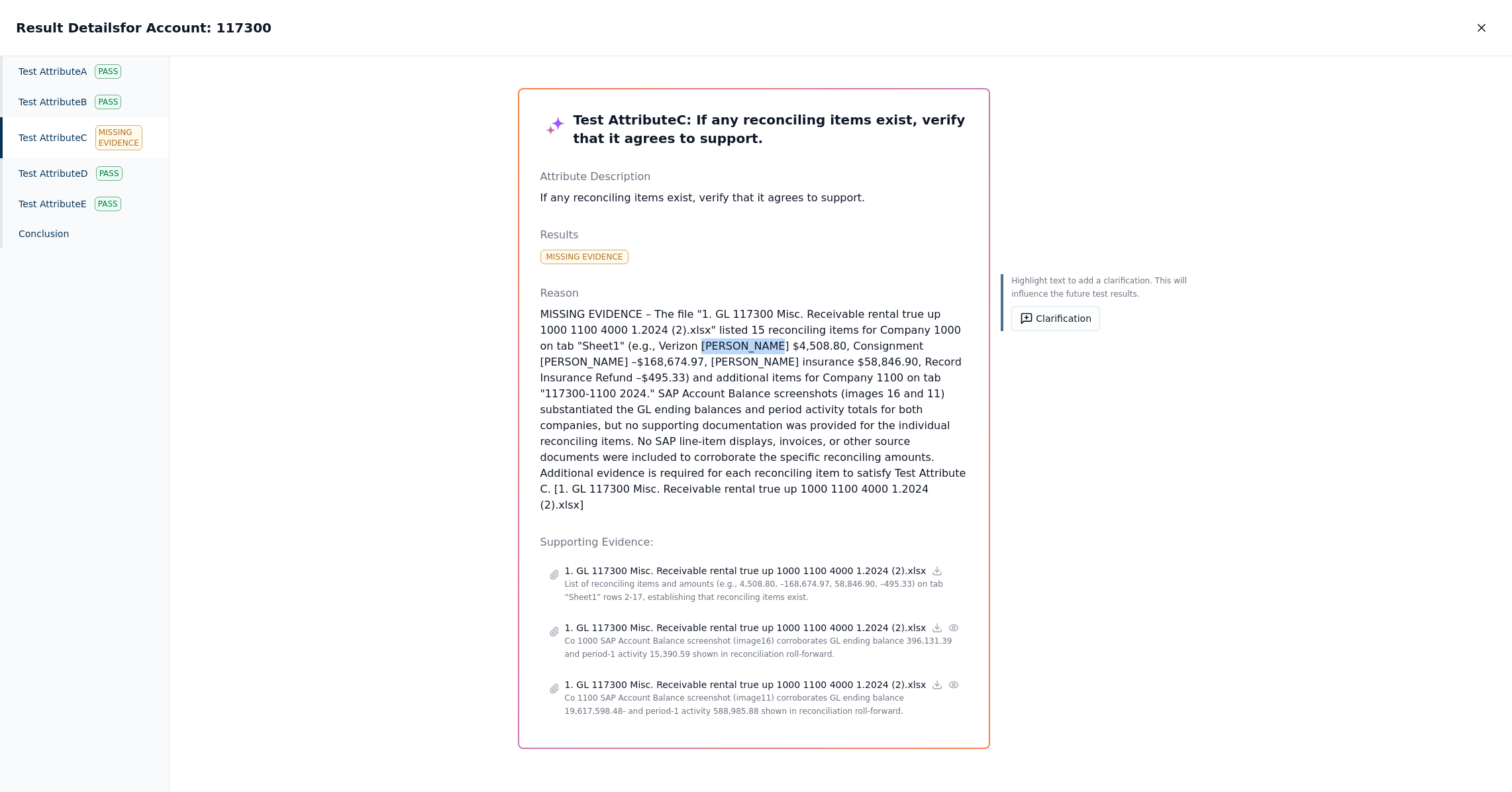
click at [699, 351] on p "MISSING EVIDENCE – The file "1. GL 117300 Misc. Receivable rental true up 1000 …" at bounding box center [754, 409] width 428 height 206
drag, startPoint x: 537, startPoint y: 315, endPoint x: 544, endPoint y: 317, distance: 7.3
click at [544, 317] on div "Test Attribute C : If any reconciling items exist, verify that it agrees to sup…" at bounding box center [754, 418] width 470 height 658
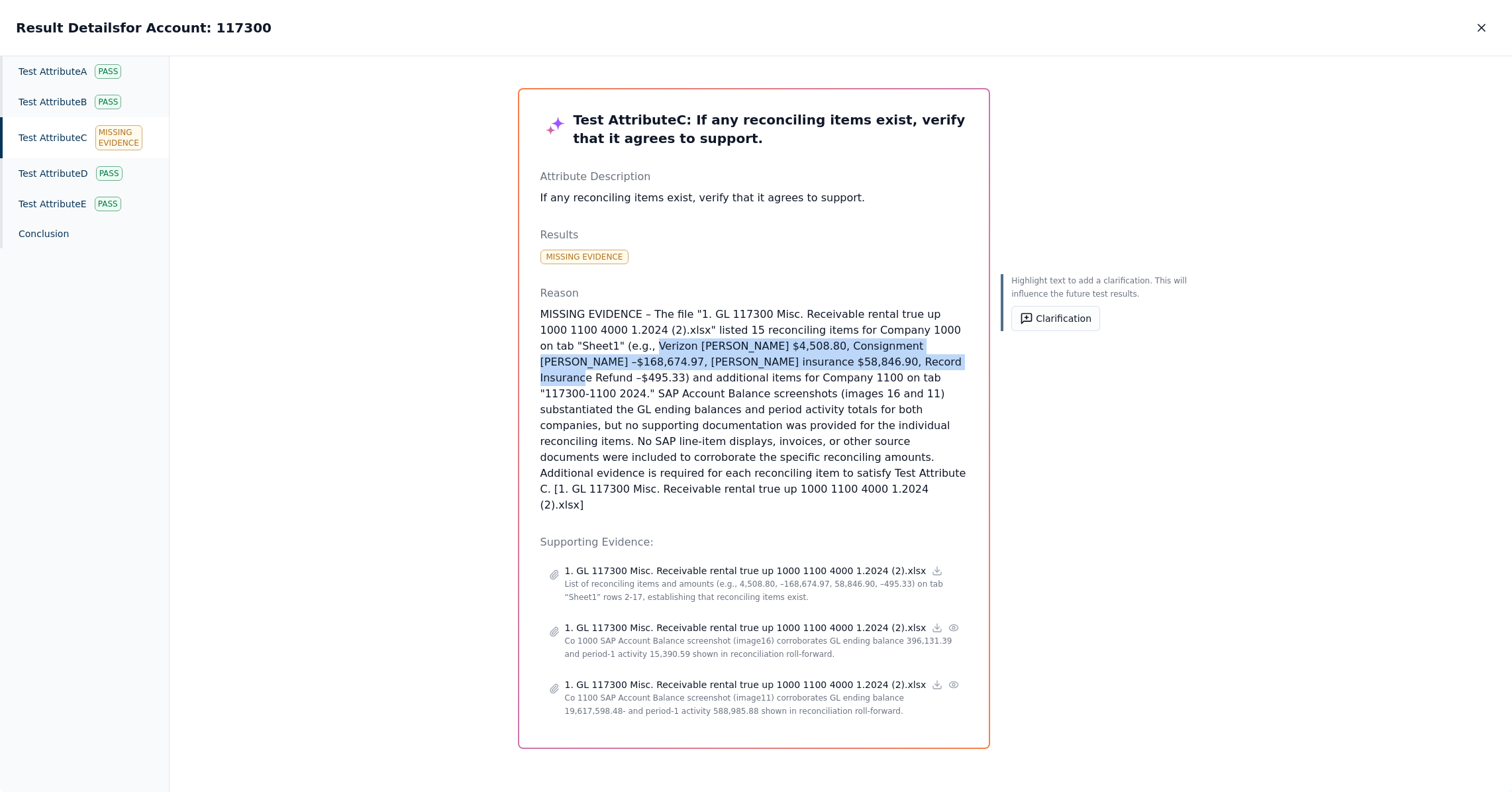
drag, startPoint x: 627, startPoint y: 349, endPoint x: 847, endPoint y: 365, distance: 220.6
click at [847, 365] on p "MISSING EVIDENCE – The file "1. GL 117300 Misc. Receivable rental true up 1000 …" at bounding box center [754, 409] width 428 height 206
click at [1019, 319] on button "Clarification" at bounding box center [1056, 319] width 89 height 25
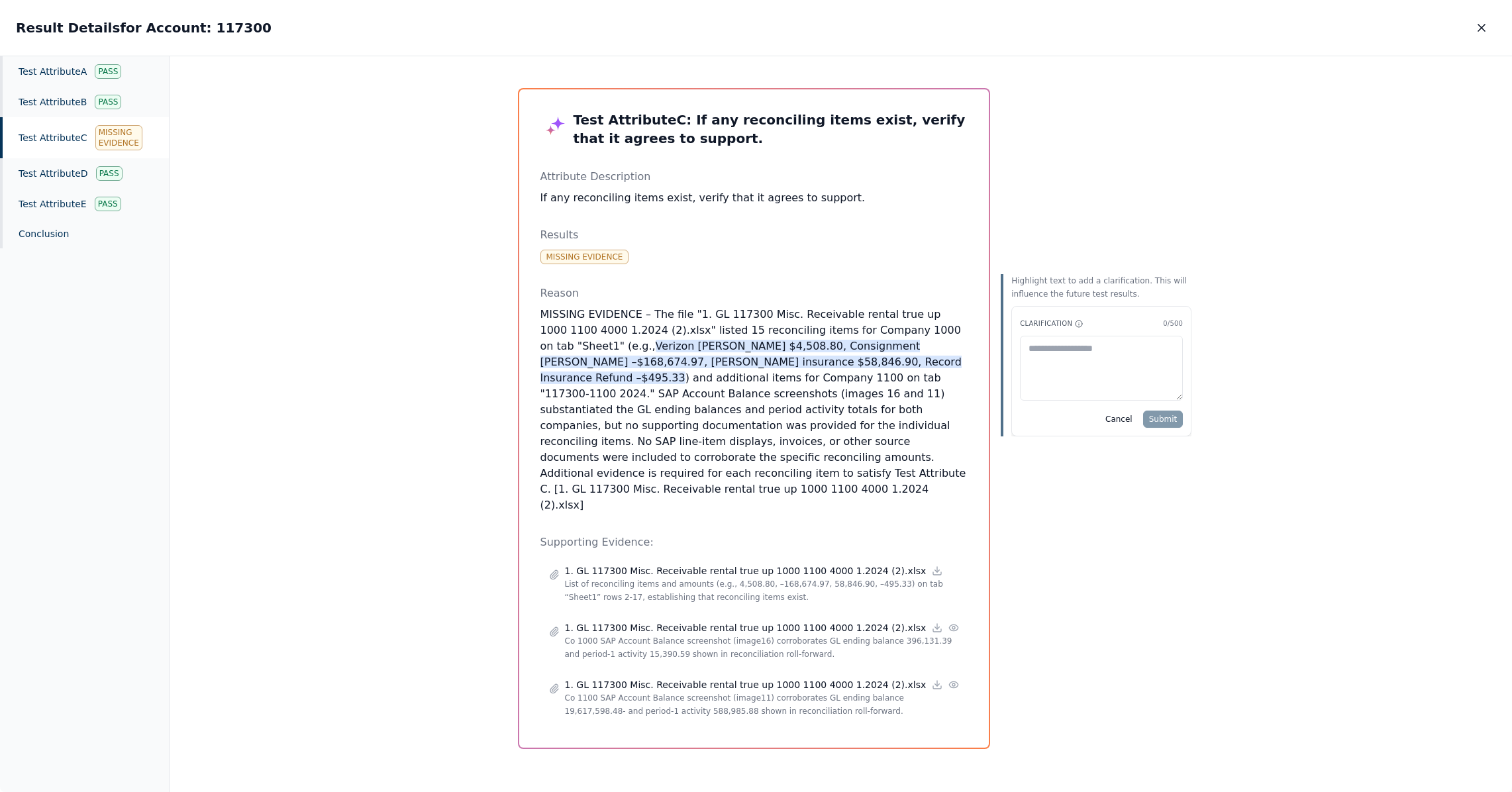
click at [1032, 357] on textarea at bounding box center [1101, 368] width 163 height 65
click at [1086, 363] on textarea "**********" at bounding box center [1101, 368] width 163 height 65
drag, startPoint x: 996, startPoint y: 364, endPoint x: 1053, endPoint y: 362, distance: 57.0
click at [1053, 362] on textarea "**********" at bounding box center [1101, 368] width 163 height 65
type textarea "**********"
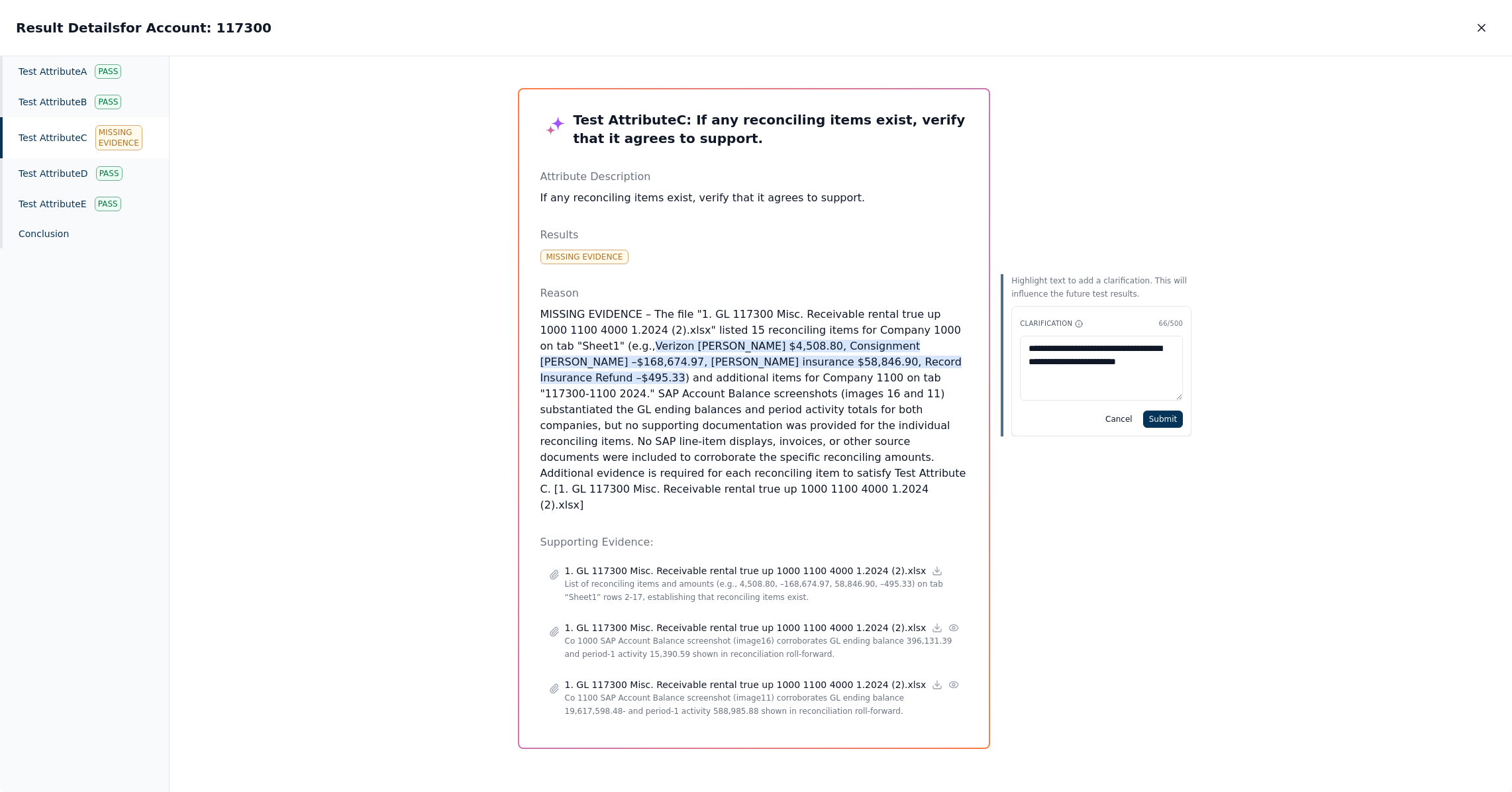
click at [1162, 187] on div "Test Attribute C : If any reconciling items exist, verify that it agrees to sup…" at bounding box center [841, 419] width 678 height 693
click at [1484, 26] on icon "button" at bounding box center [1482, 27] width 13 height 13
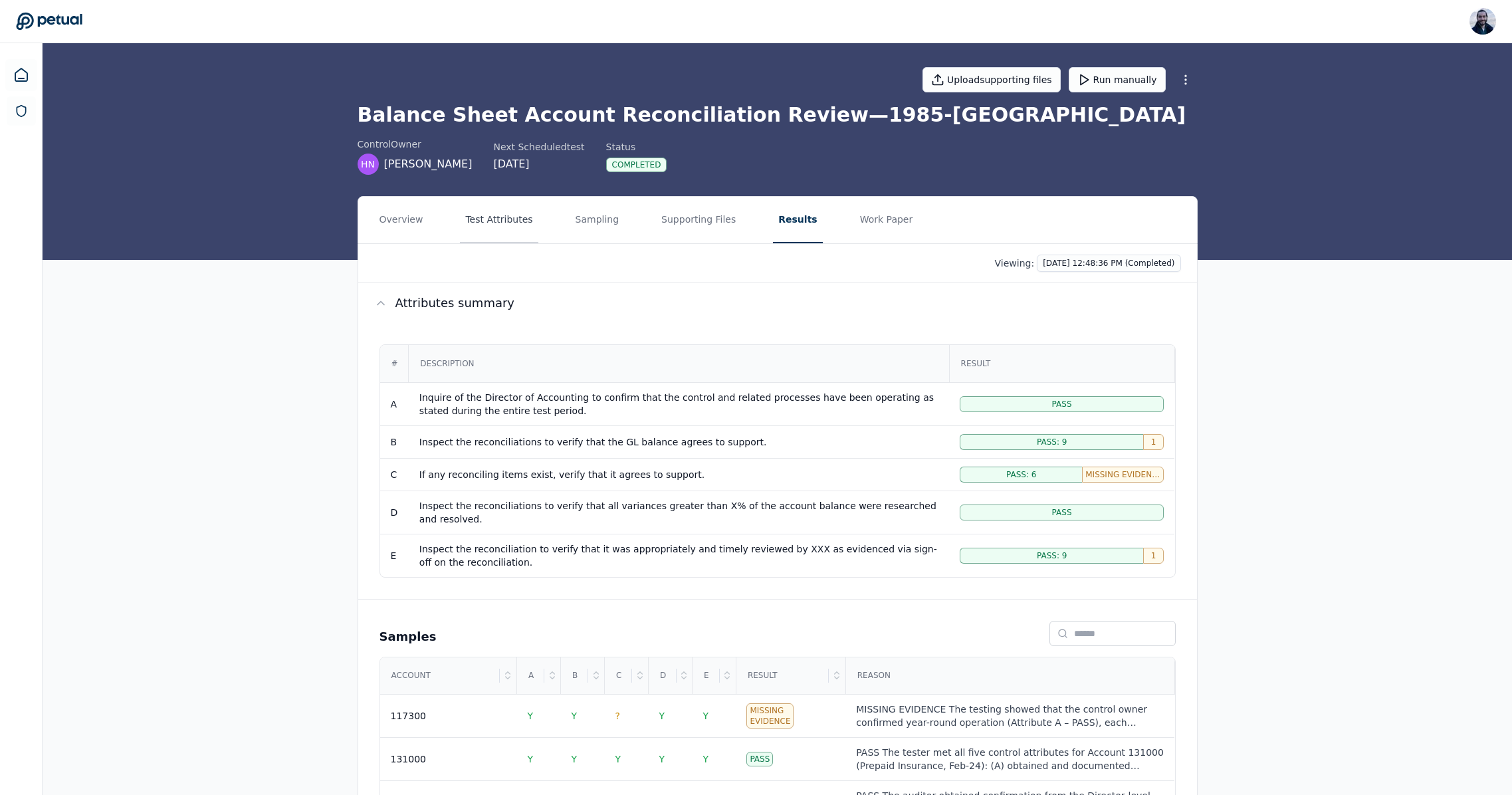
click at [505, 225] on button "Test Attributes" at bounding box center [499, 220] width 78 height 47
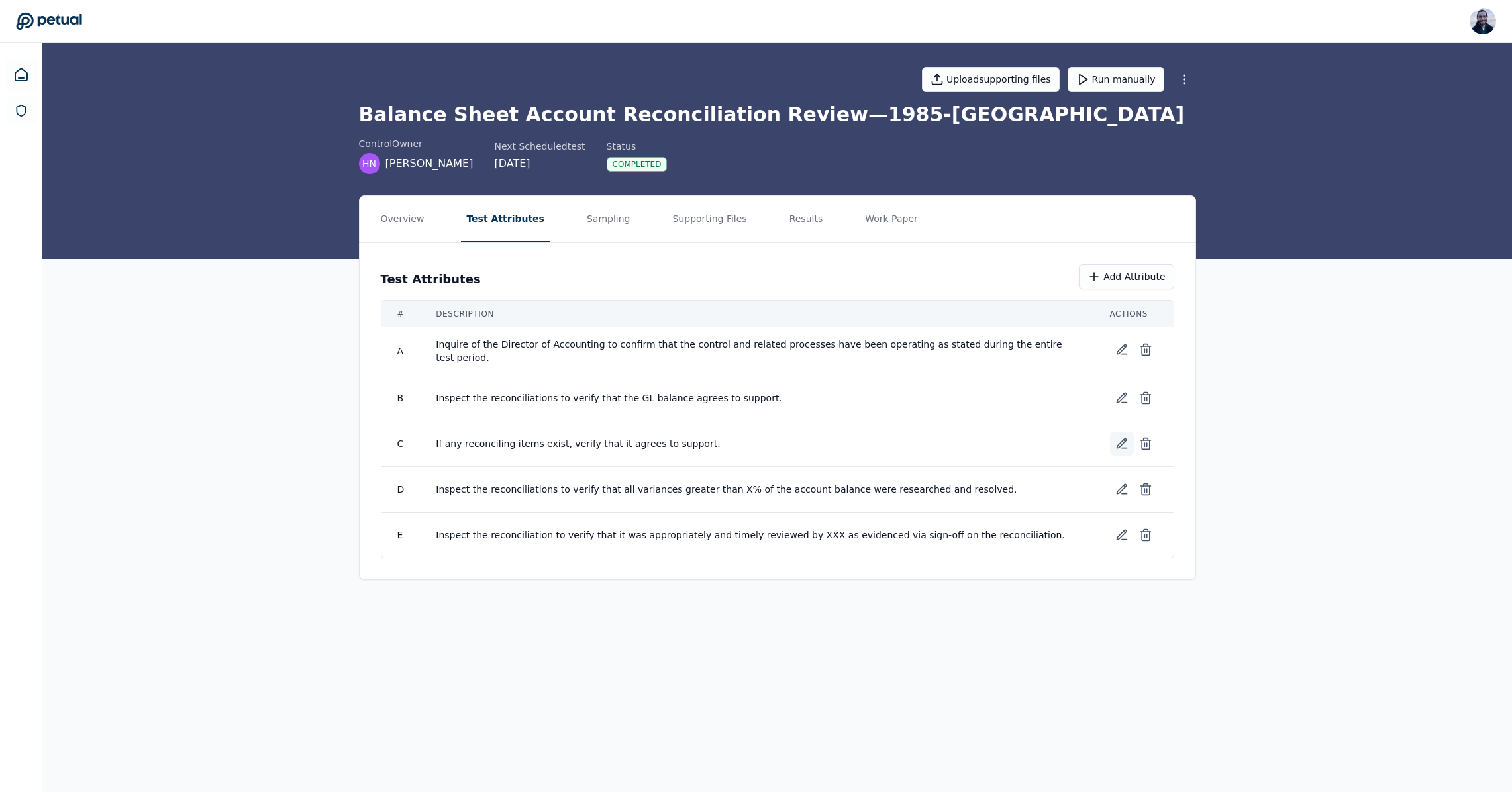
click at [1122, 440] on icon at bounding box center [1122, 444] width 13 height 13
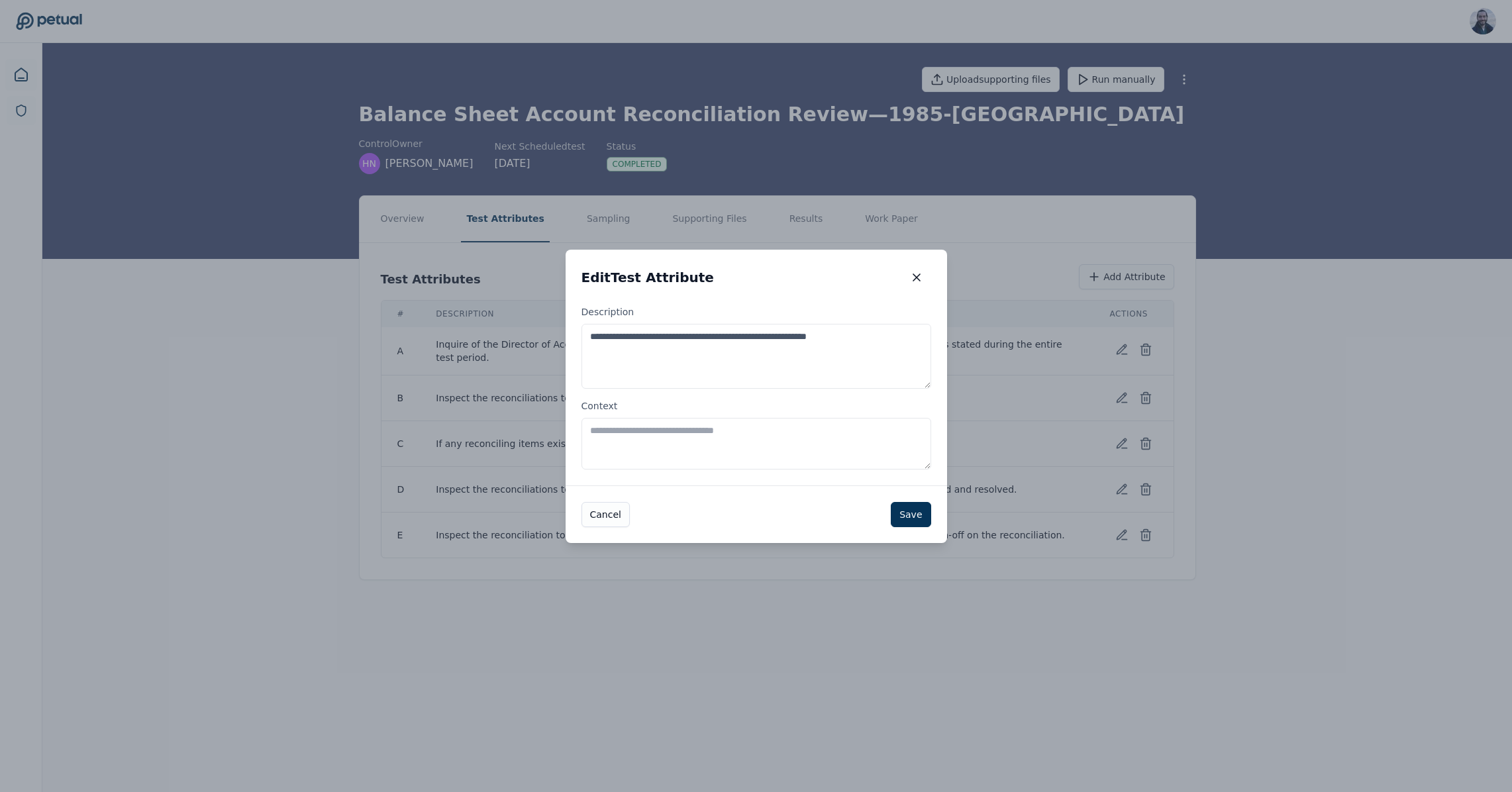
click at [632, 456] on textarea "Context" at bounding box center [756, 443] width 350 height 51
drag, startPoint x: 589, startPoint y: 334, endPoint x: 863, endPoint y: 337, distance: 274.0
click at [863, 337] on textarea "**********" at bounding box center [756, 356] width 350 height 65
click at [697, 438] on textarea "Context" at bounding box center [756, 443] width 350 height 51
click at [611, 515] on button "Cancel" at bounding box center [606, 515] width 49 height 25
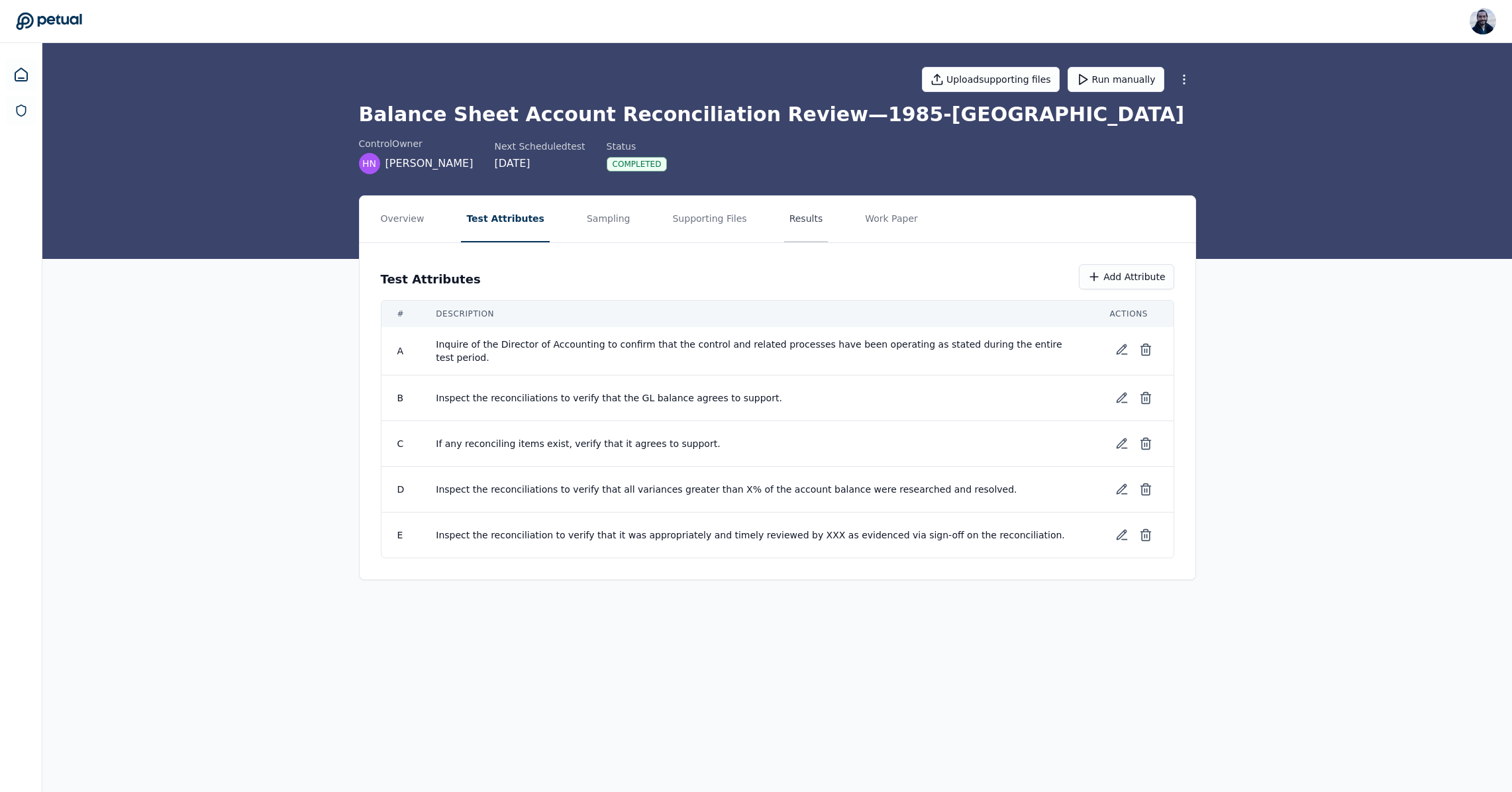
click at [785, 217] on button "Results" at bounding box center [806, 219] width 44 height 46
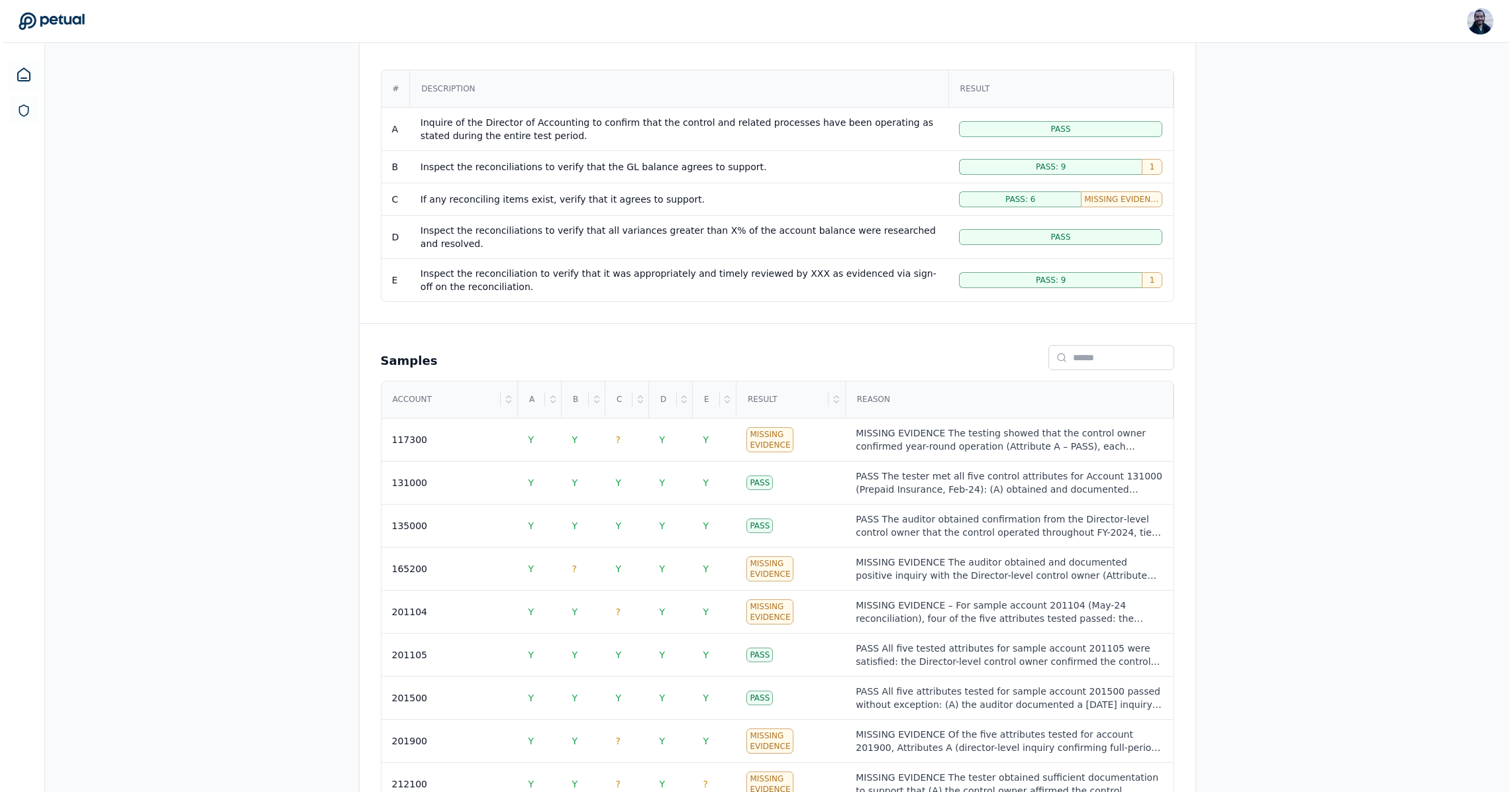
scroll to position [373, 0]
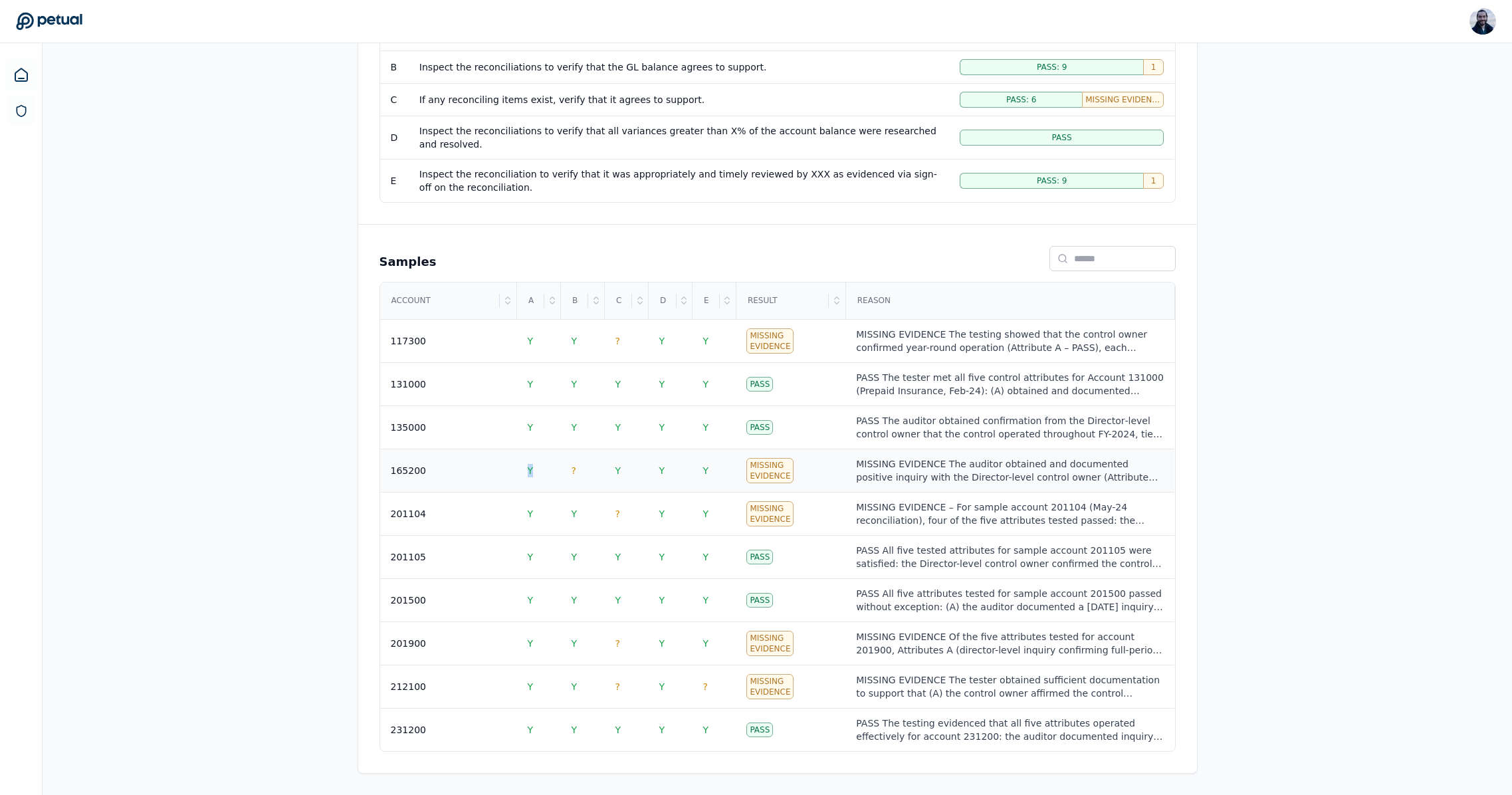
drag, startPoint x: 570, startPoint y: 470, endPoint x: 488, endPoint y: 464, distance: 82.2
click at [488, 464] on tr "165200 Y ? Y Y Y Missing Evidence MISSING EVIDENCE The auditor obtained and doc…" at bounding box center [777, 471] width 795 height 43
click at [480, 464] on div "Conclusion Sample Account : 165200 Control Reference ID 1985-CA Applicable Syst…" at bounding box center [844, 426] width 1347 height 739
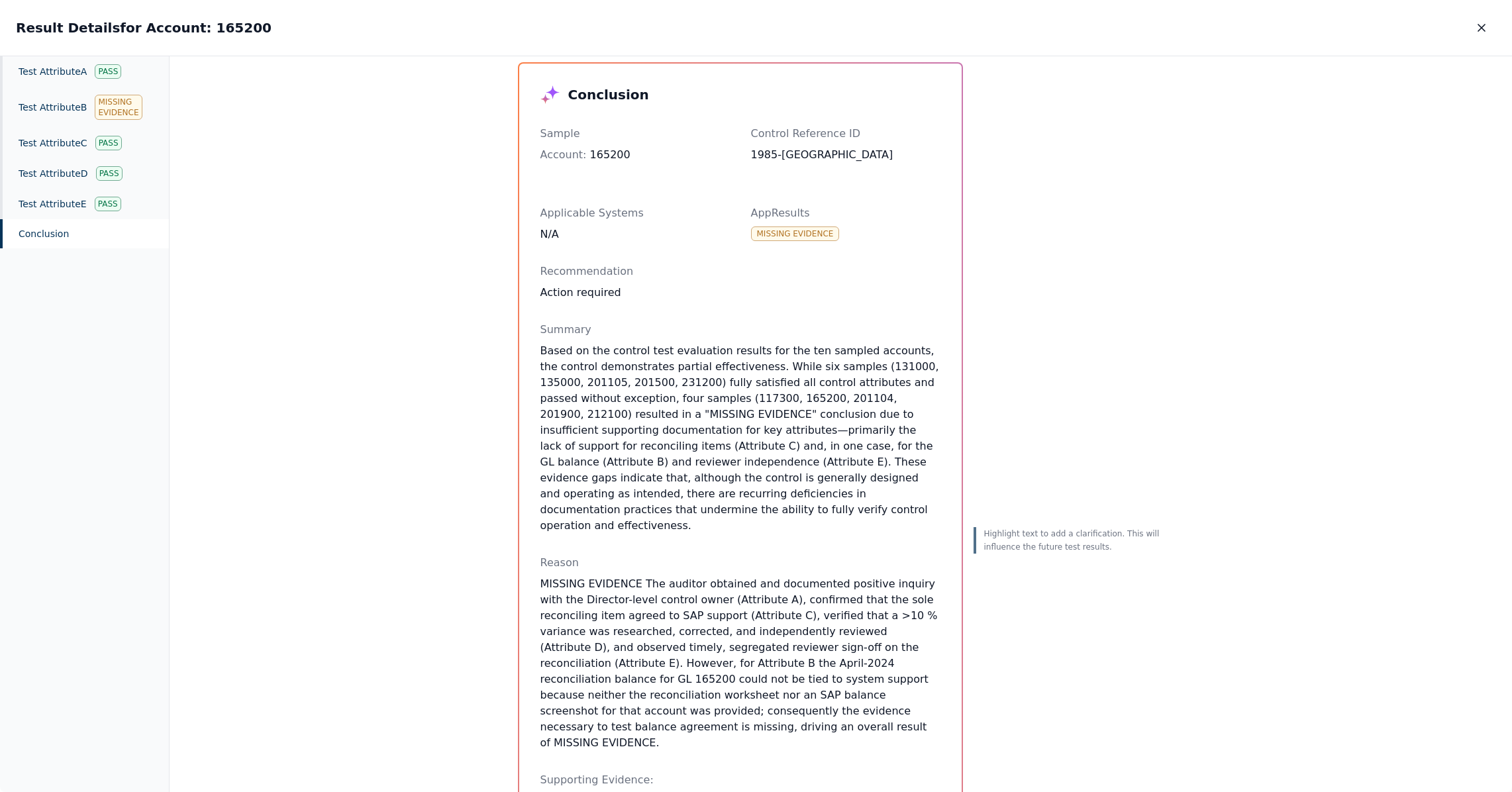
scroll to position [27, 0]
click at [96, 101] on div "Missing Evidence" at bounding box center [118, 107] width 47 height 25
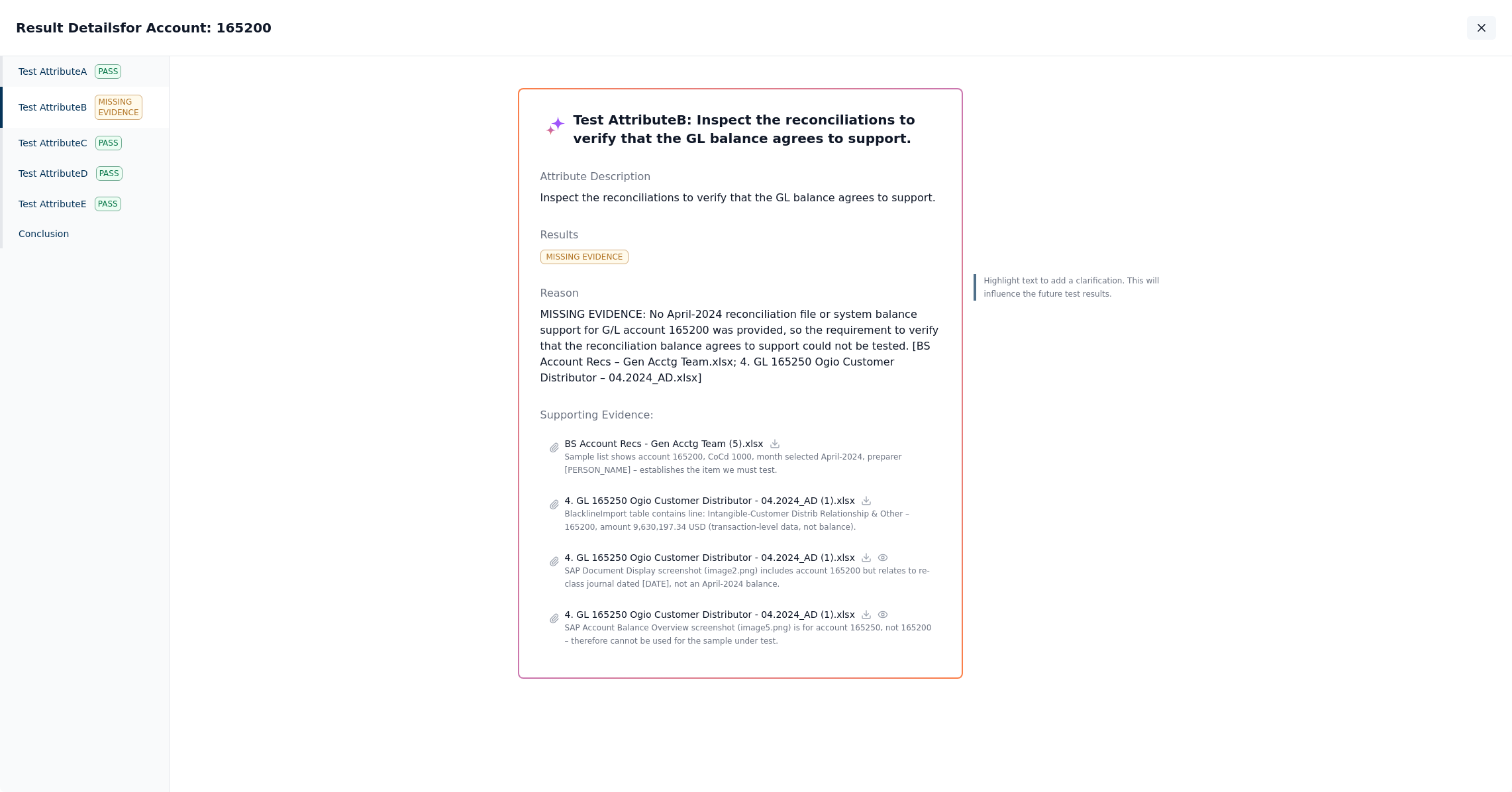
click at [1475, 23] on icon "button" at bounding box center [1482, 27] width 13 height 13
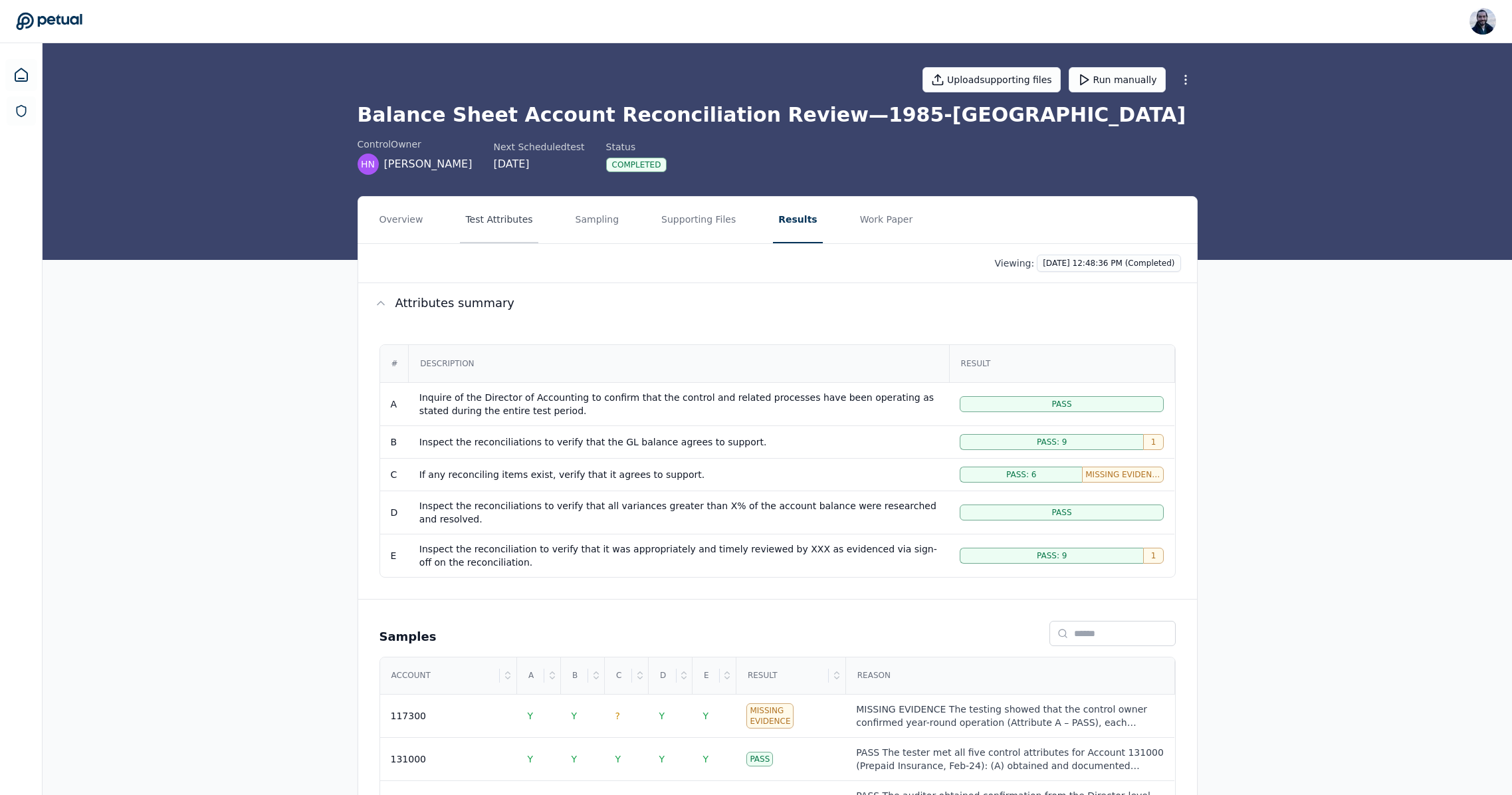
click at [502, 222] on button "Test Attributes" at bounding box center [499, 220] width 78 height 47
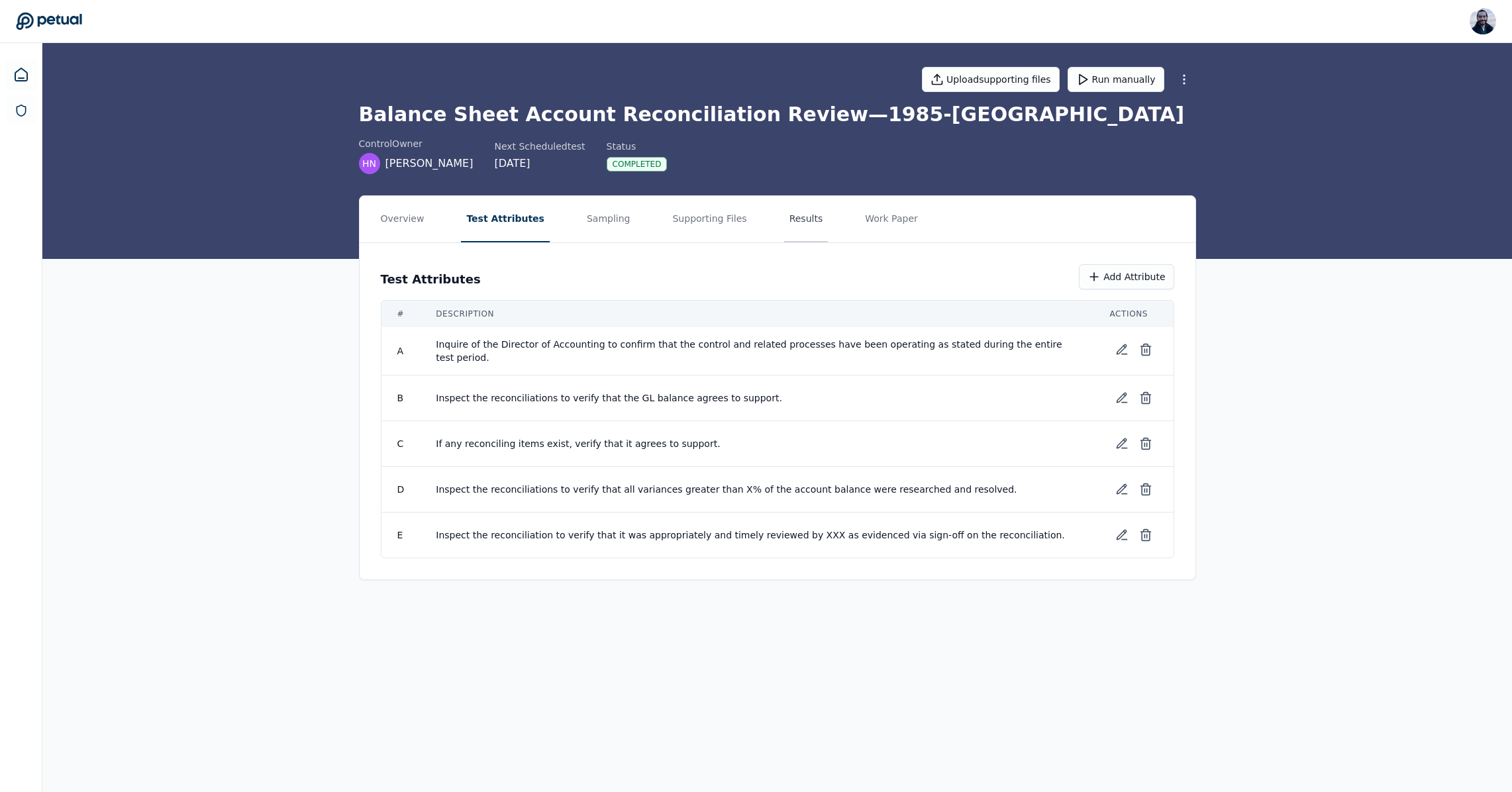
click at [789, 222] on button "Results" at bounding box center [806, 219] width 44 height 46
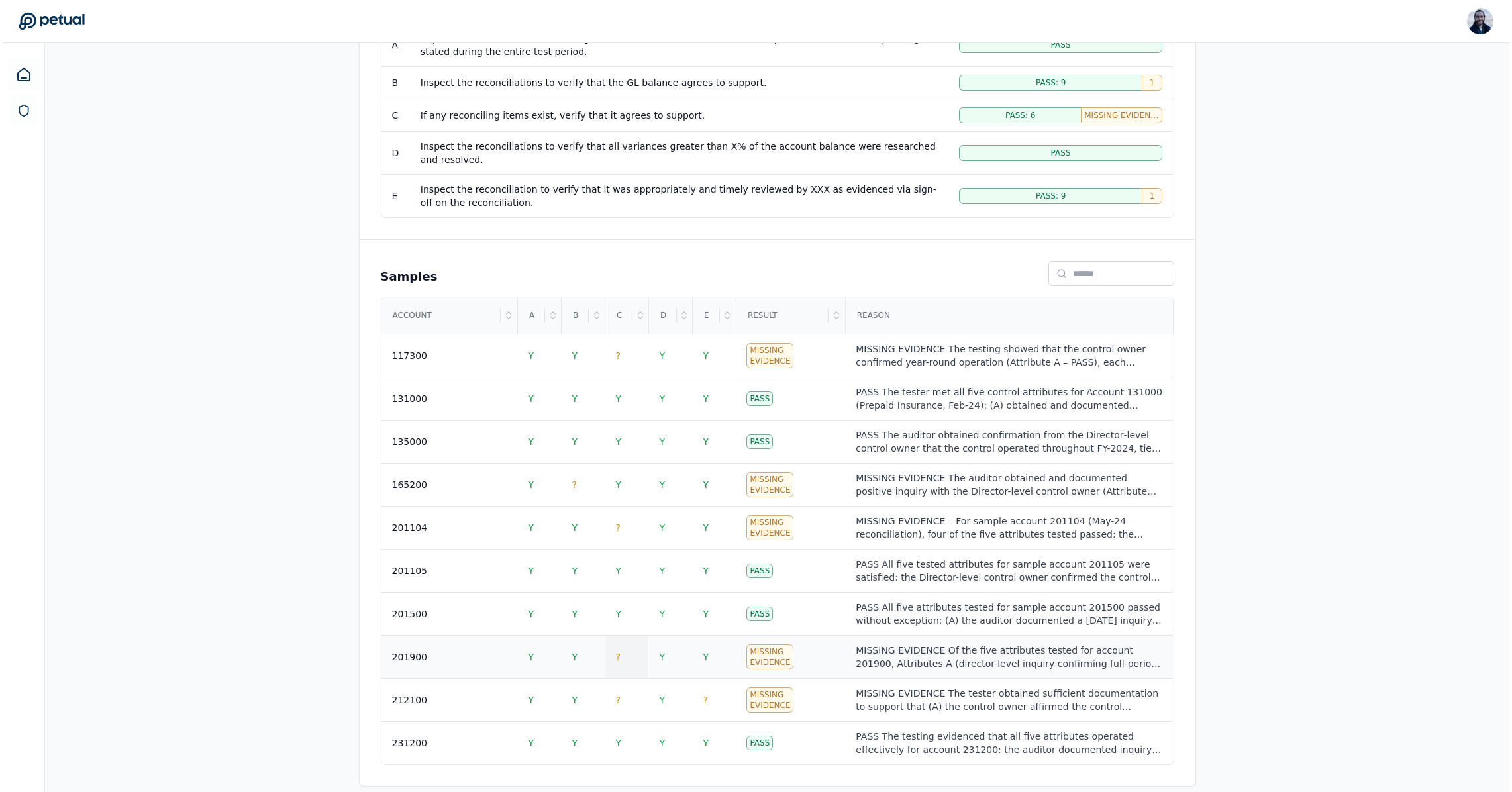
scroll to position [360, 0]
click at [618, 657] on td "?" at bounding box center [625, 655] width 44 height 43
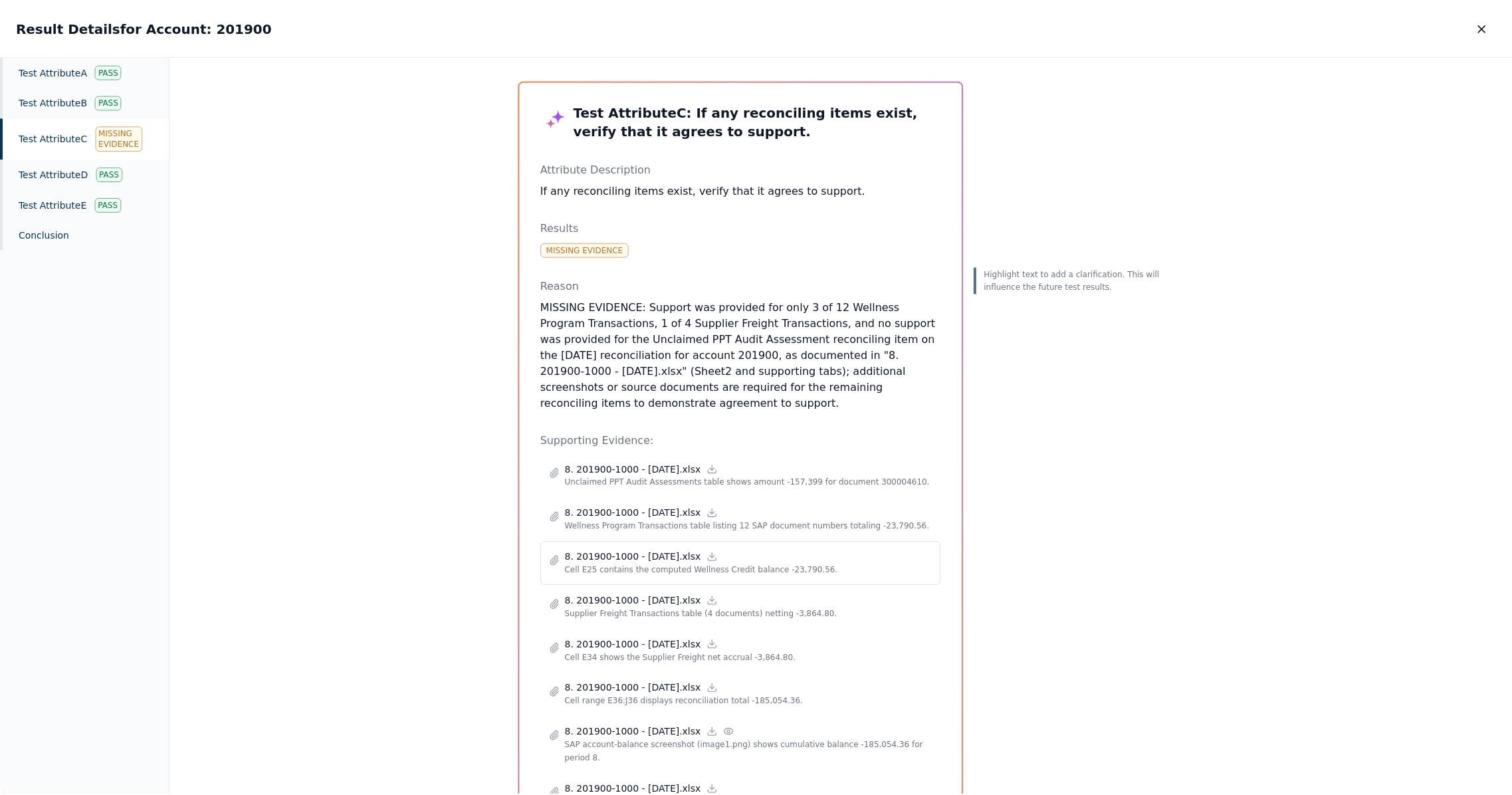
scroll to position [11, 0]
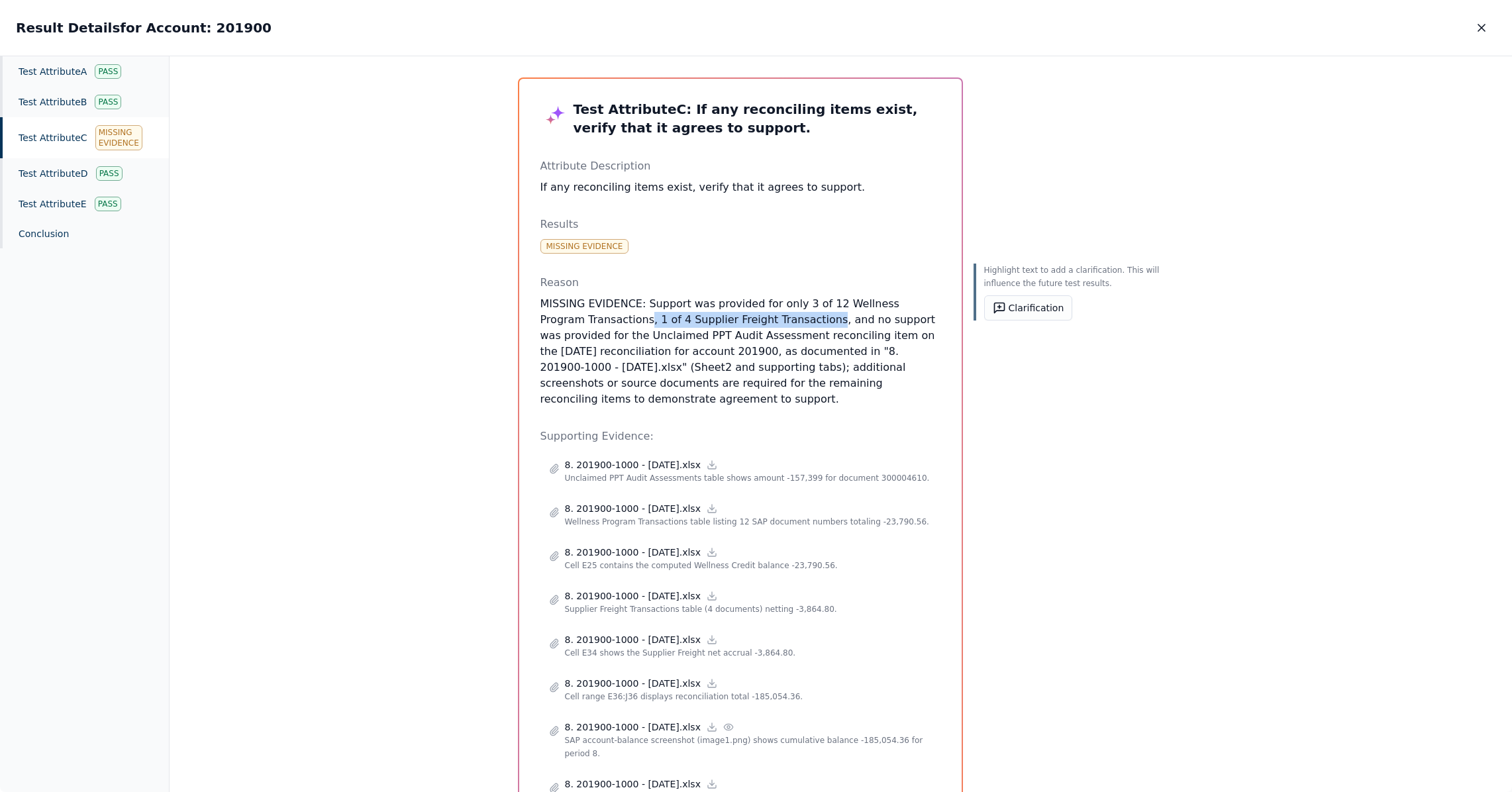
drag, startPoint x: 596, startPoint y: 324, endPoint x: 773, endPoint y: 321, distance: 177.0
click at [773, 321] on p "MISSING EVIDENCE: Support was provided for only 3 of 12 Wellness Program Transa…" at bounding box center [740, 351] width 400 height 111
click at [716, 351] on p "MISSING EVIDENCE: Support was provided for only 3 of 12 Wellness Program Transa…" at bounding box center [740, 351] width 400 height 111
drag, startPoint x: 793, startPoint y: 306, endPoint x: 834, endPoint y: 303, distance: 41.1
click at [834, 303] on p "MISSING EVIDENCE: Support was provided for only 3 of 12 Wellness Program Transa…" at bounding box center [740, 351] width 400 height 111
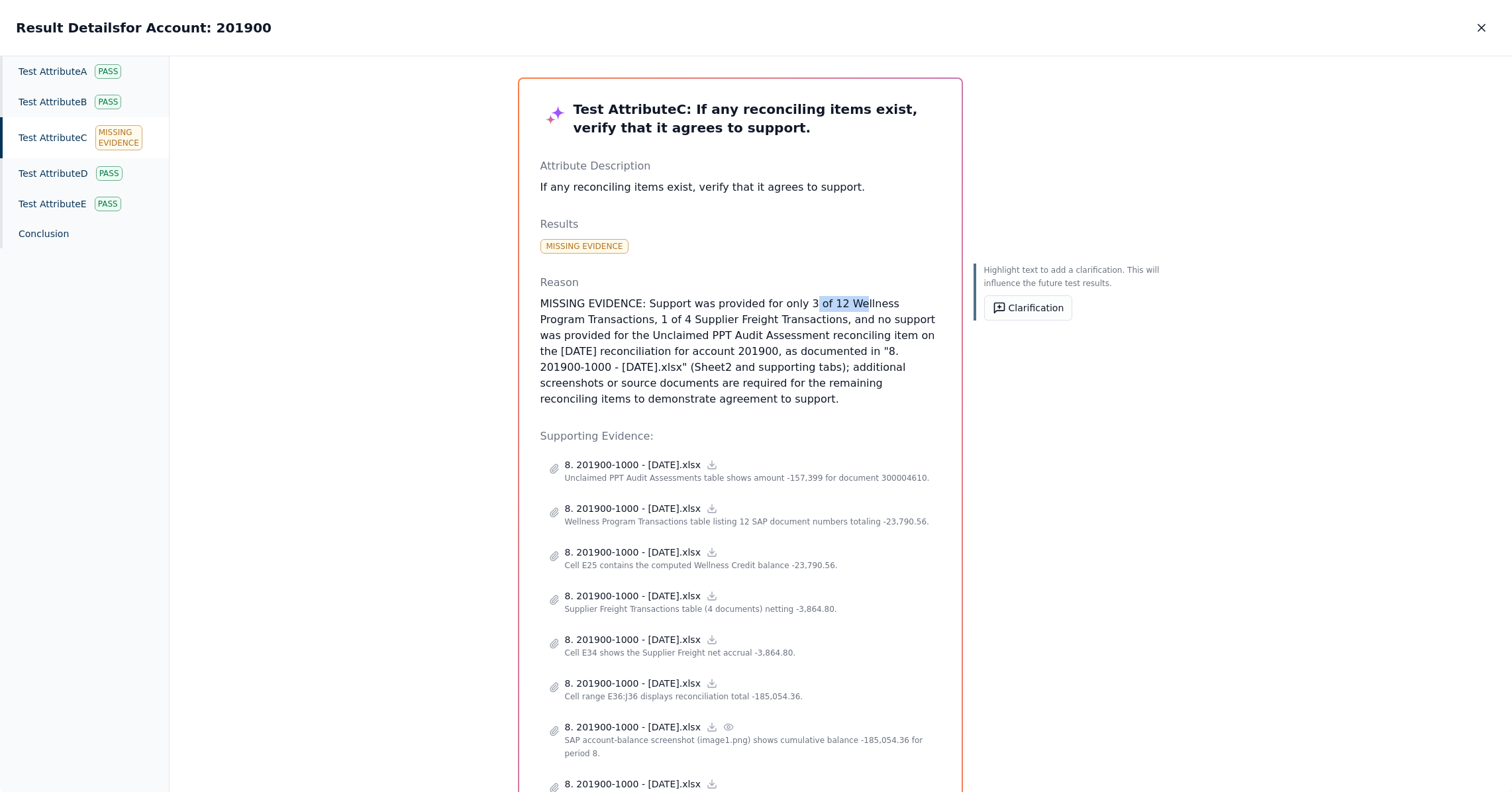
click at [834, 303] on p "MISSING EVIDENCE: Support was provided for only 3 of 12 Wellness Program Transa…" at bounding box center [740, 351] width 400 height 111
click at [1478, 27] on icon "button" at bounding box center [1482, 27] width 13 height 13
